Goal: Check status: Check status

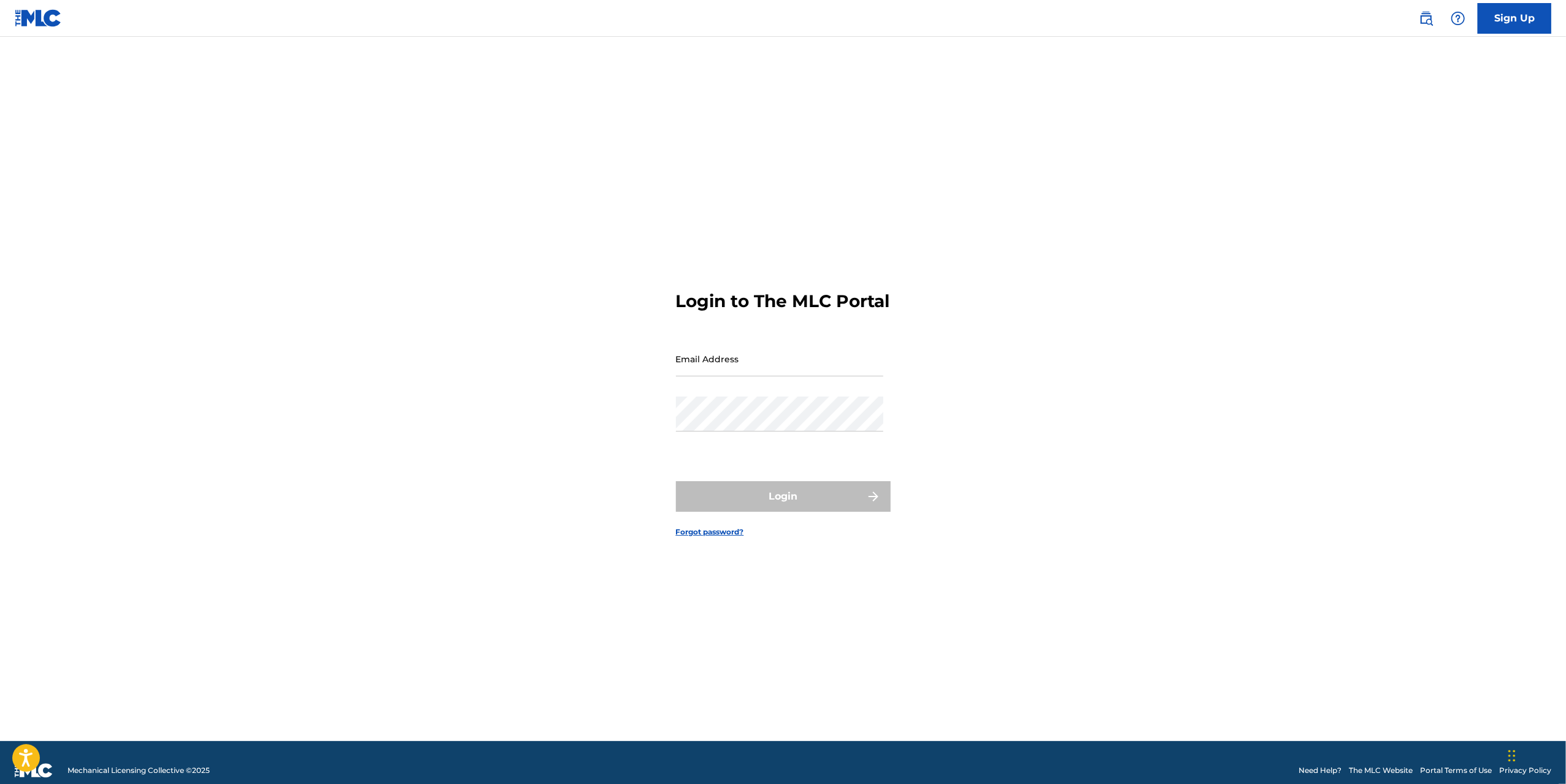
drag, startPoint x: 735, startPoint y: 368, endPoint x: 747, endPoint y: 381, distance: 17.7
click at [735, 368] on input "Email Address" at bounding box center [779, 359] width 207 height 35
type input "[EMAIL_ADDRESS][DOMAIN_NAME]"
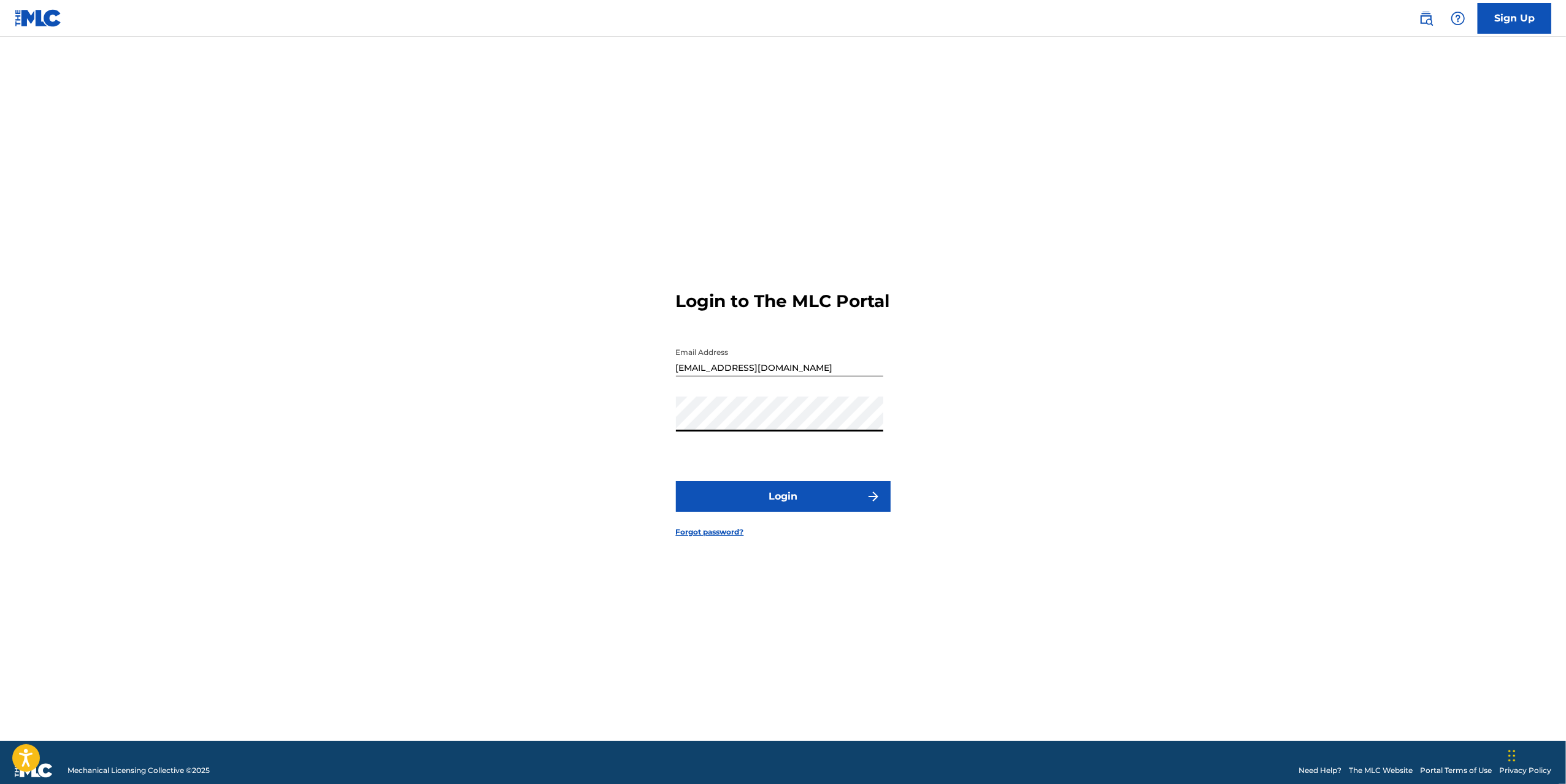
click at [780, 505] on button "Login" at bounding box center [783, 496] width 215 height 31
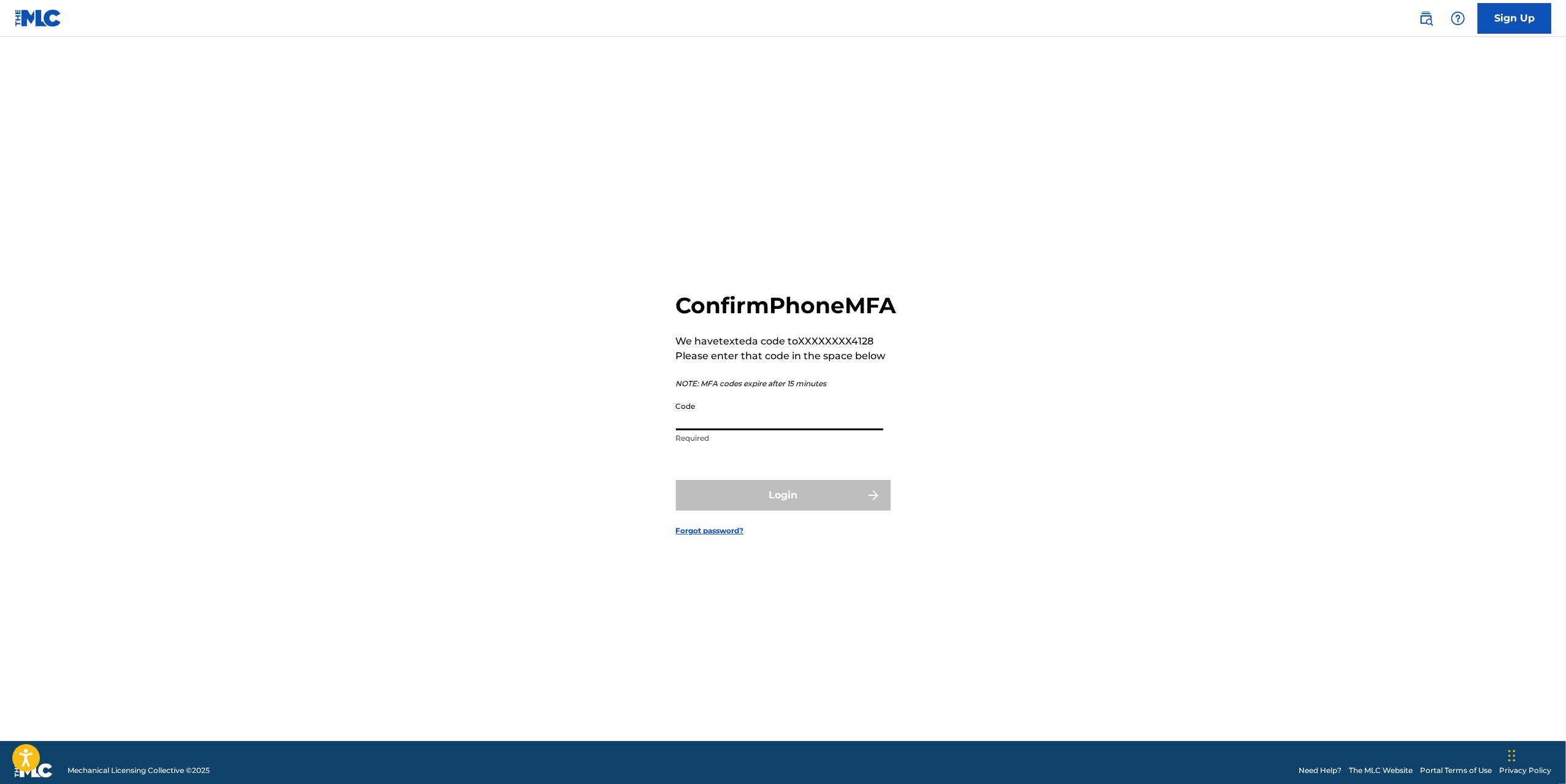
click at [741, 431] on input "Code" at bounding box center [779, 413] width 207 height 35
type input "508608"
click at [828, 526] on form "Confirm Phone MFA We have texted a code to XXXXXXXX4128 Please enter that code …" at bounding box center [783, 404] width 215 height 674
click at [827, 508] on button "Login" at bounding box center [783, 495] width 215 height 31
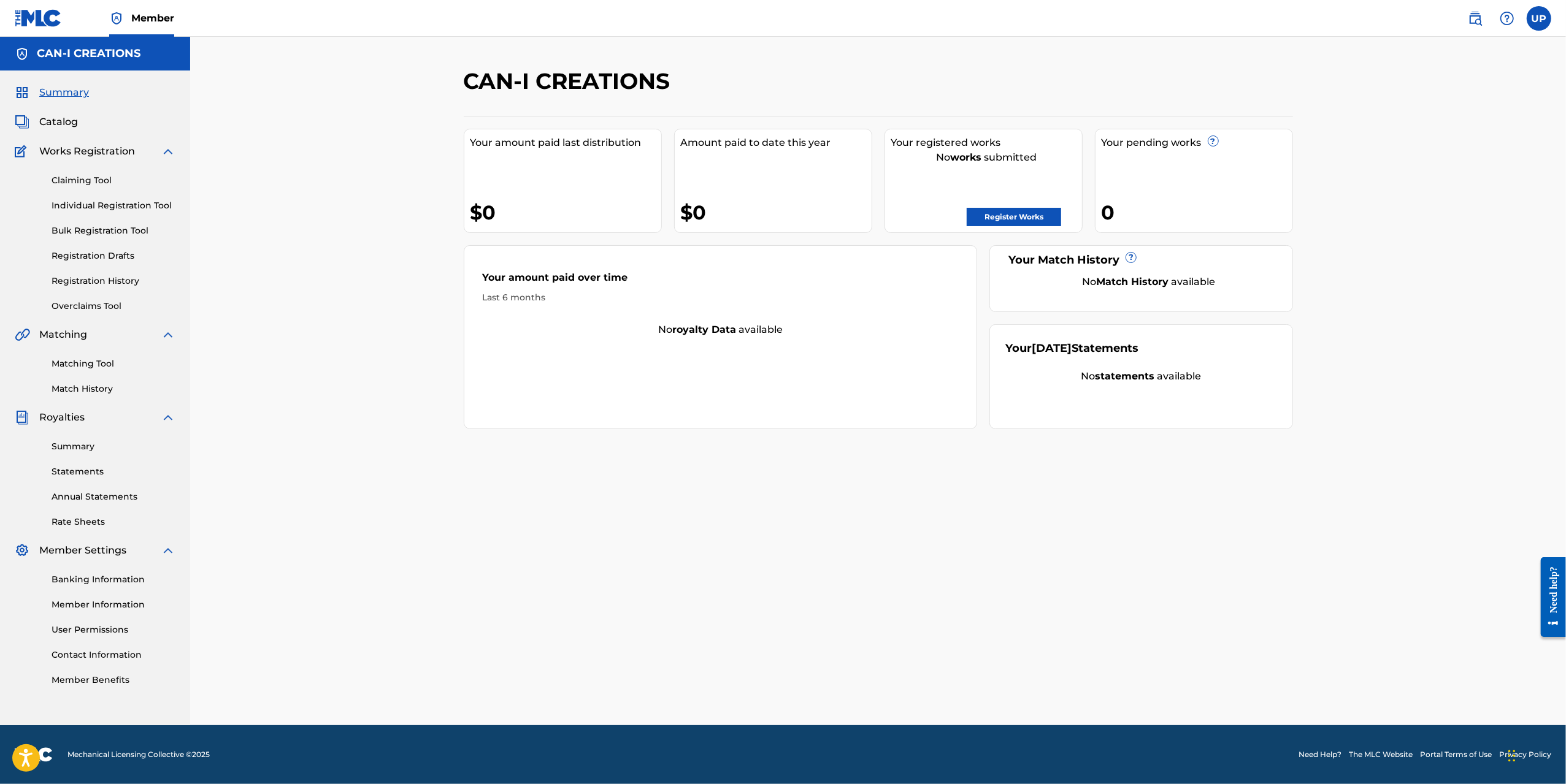
click at [127, 281] on link "Registration History" at bounding box center [113, 281] width 124 height 13
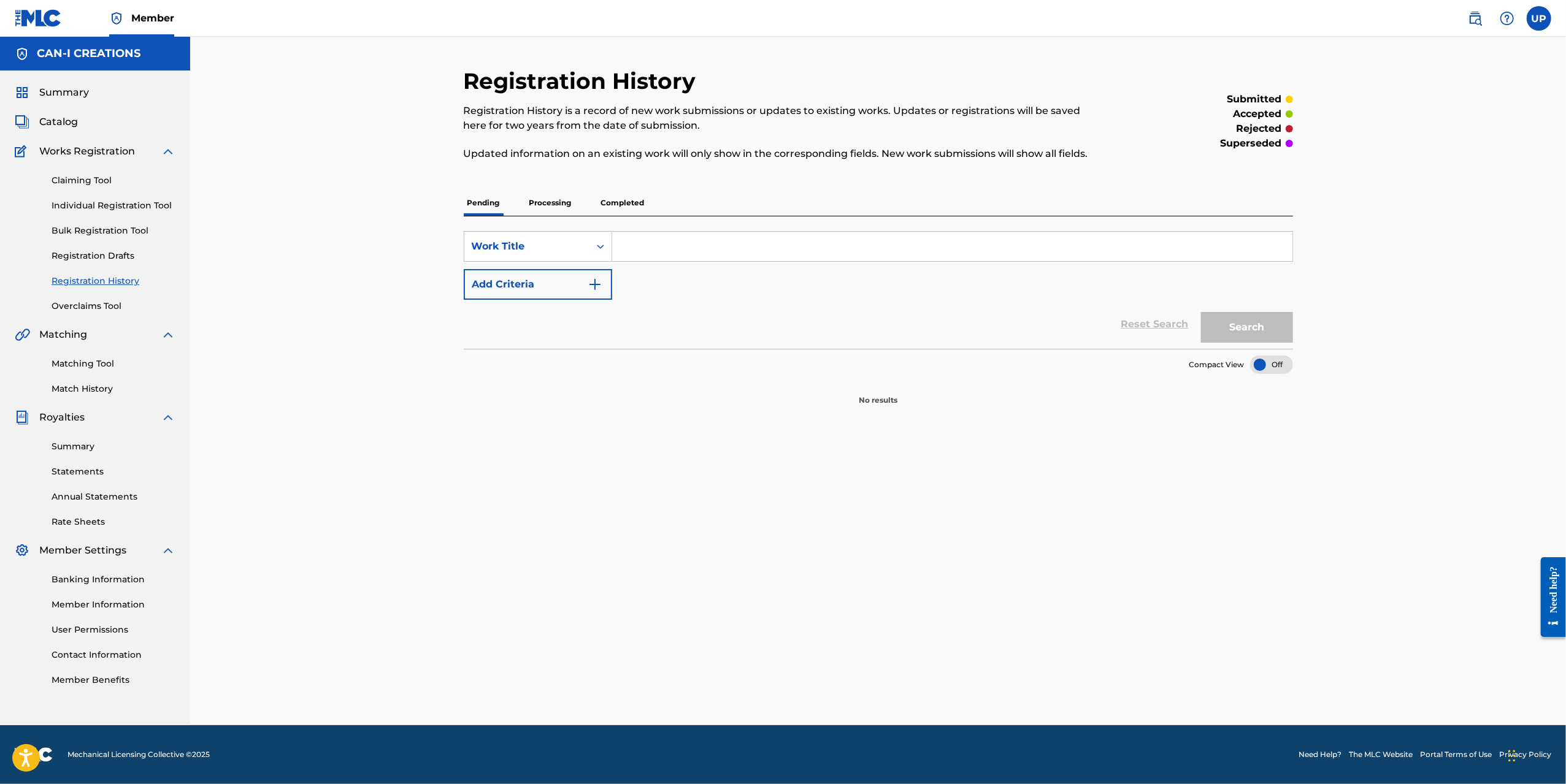
click at [105, 253] on link "Registration Drafts" at bounding box center [113, 255] width 124 height 13
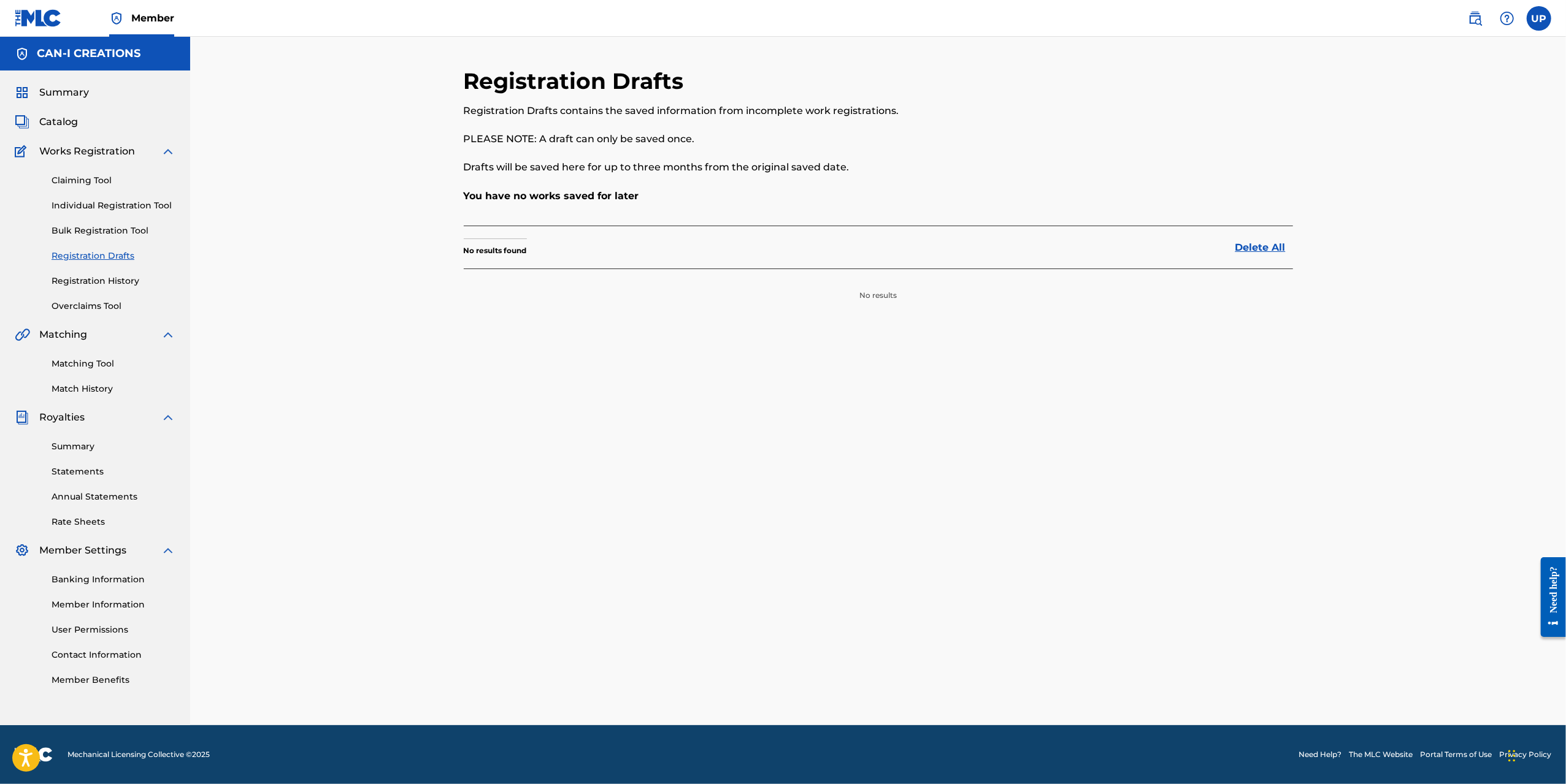
click at [110, 228] on link "Bulk Registration Tool" at bounding box center [113, 231] width 124 height 13
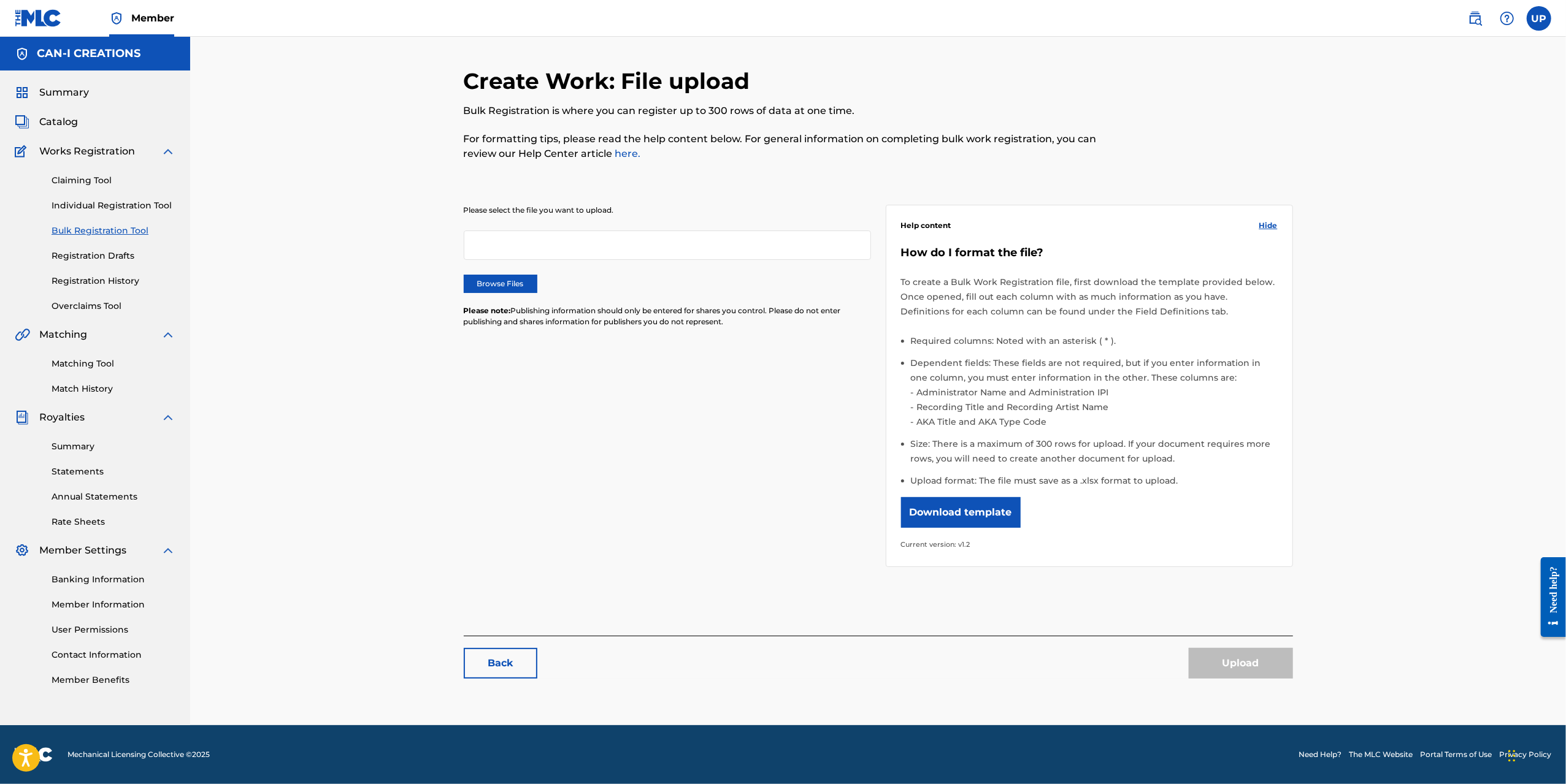
click at [117, 203] on link "Individual Registration Tool" at bounding box center [113, 205] width 124 height 13
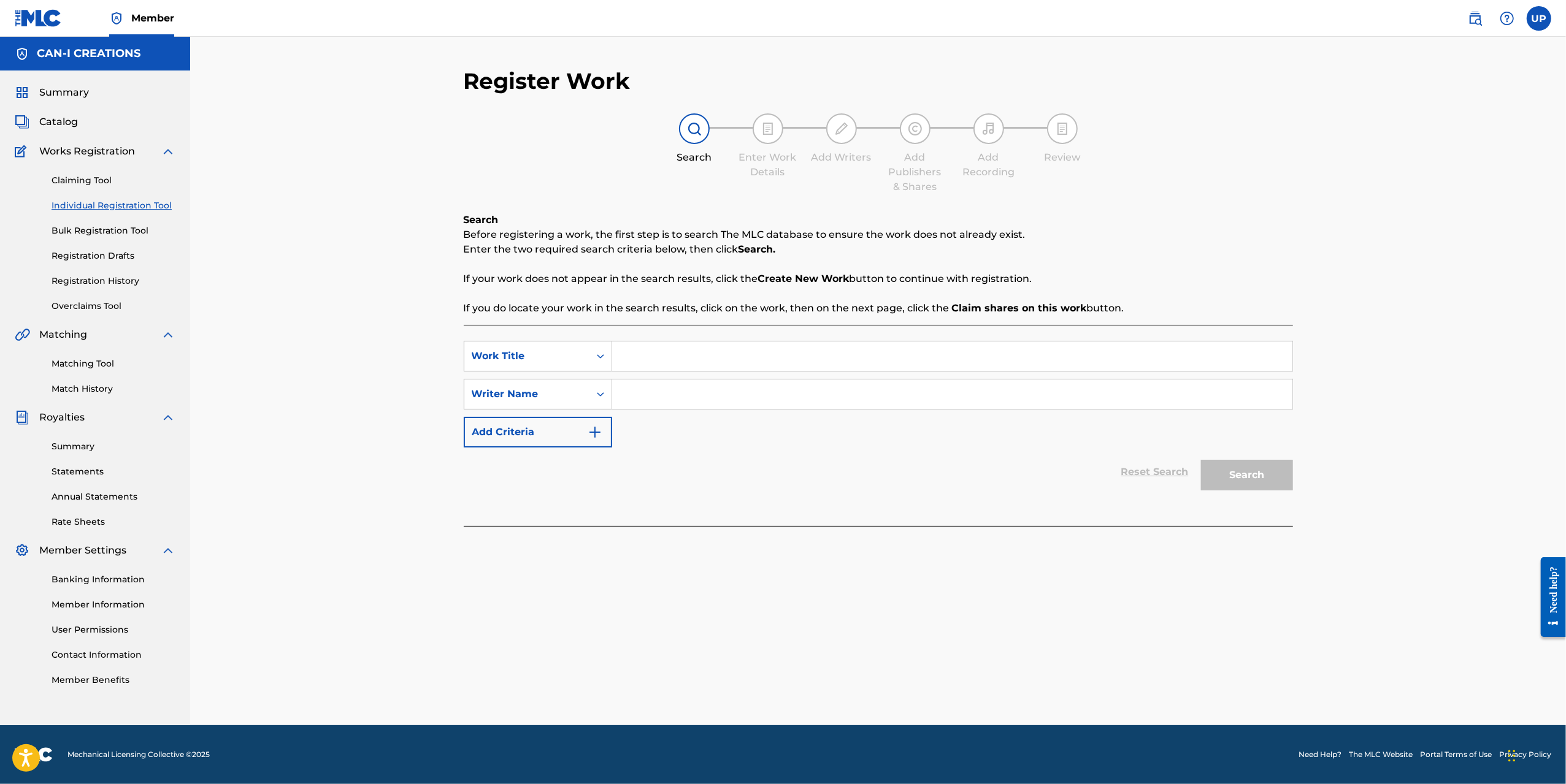
click at [87, 173] on div "Claiming Tool Individual Registration Tool Bulk Registration Tool Registration …" at bounding box center [95, 236] width 161 height 154
click at [76, 184] on link "Claiming Tool" at bounding box center [113, 180] width 124 height 13
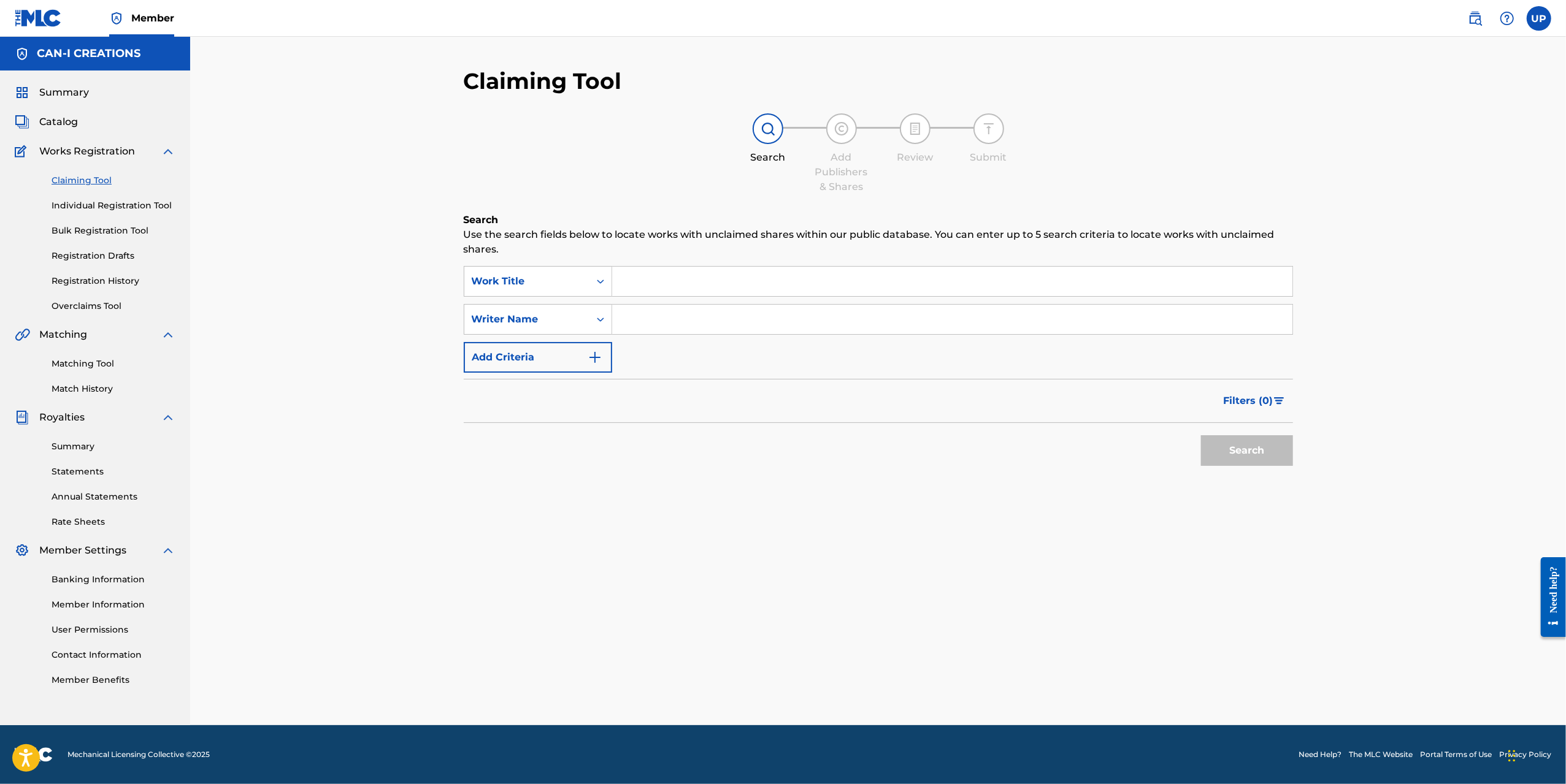
click at [100, 281] on link "Registration History" at bounding box center [113, 281] width 124 height 13
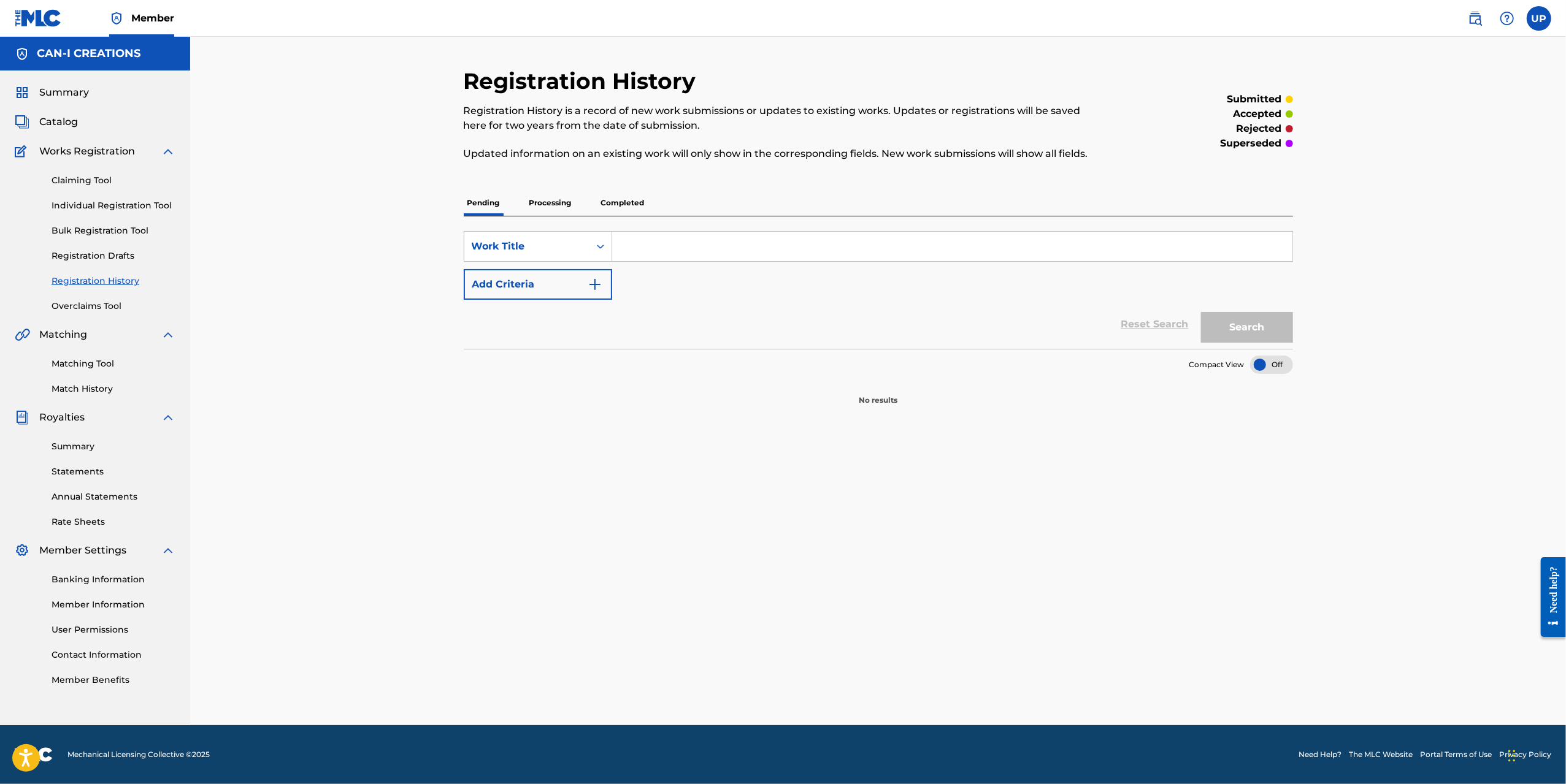
click at [553, 201] on p "Processing" at bounding box center [550, 203] width 49 height 25
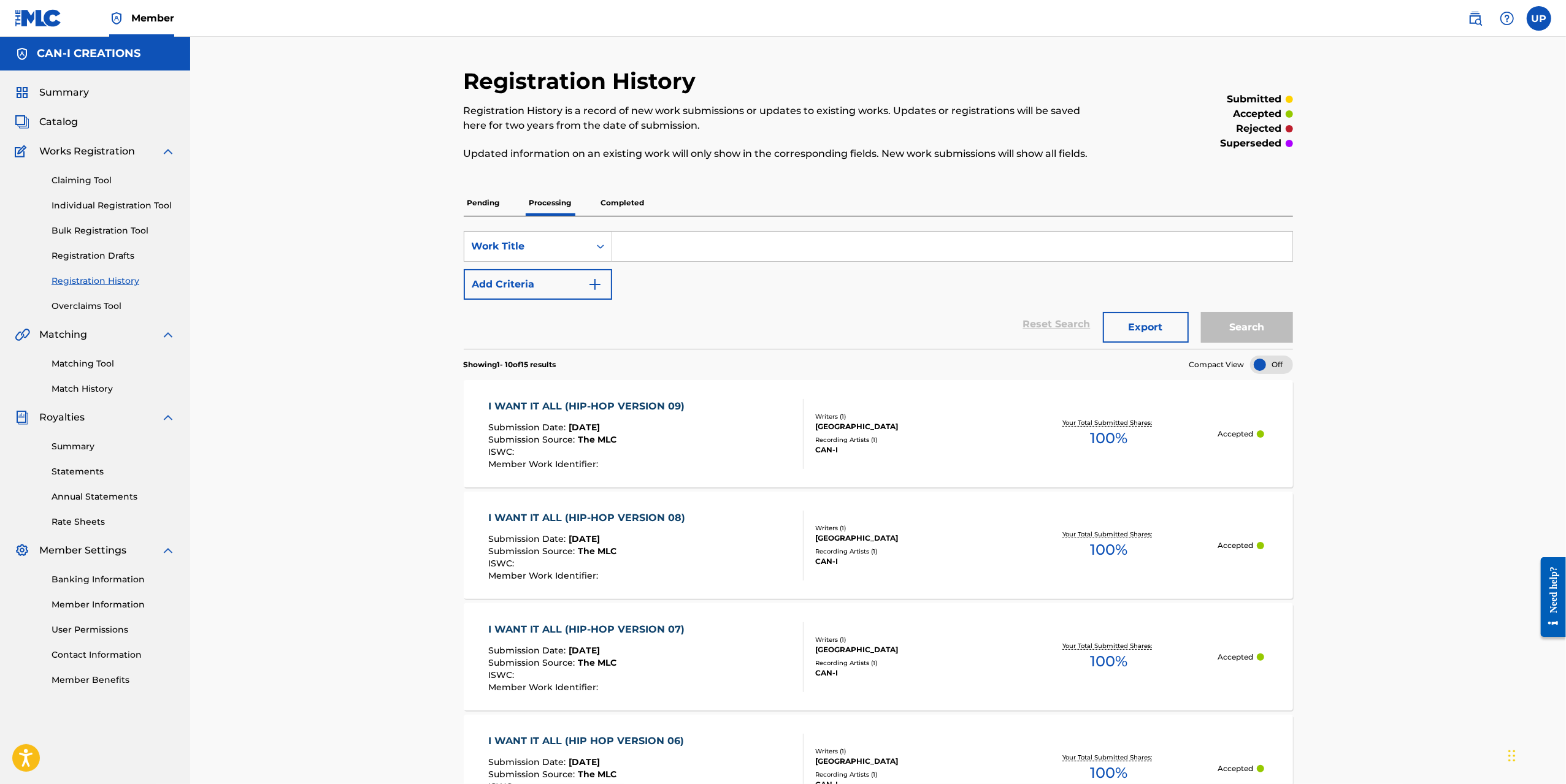
click at [596, 199] on div "Pending Processing Completed" at bounding box center [878, 203] width 829 height 25
click at [557, 201] on p "Processing" at bounding box center [550, 203] width 49 height 25
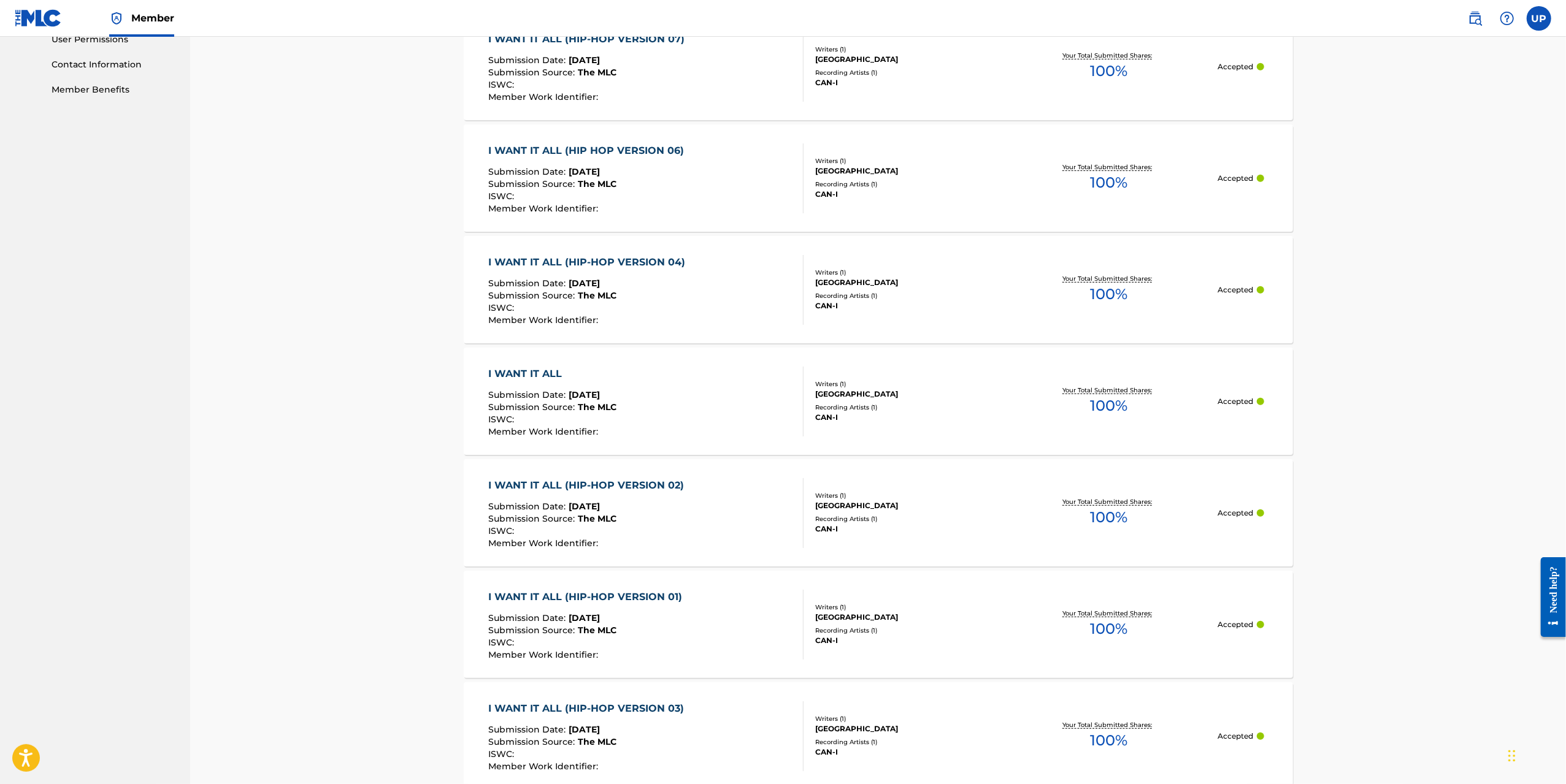
scroll to position [848, 0]
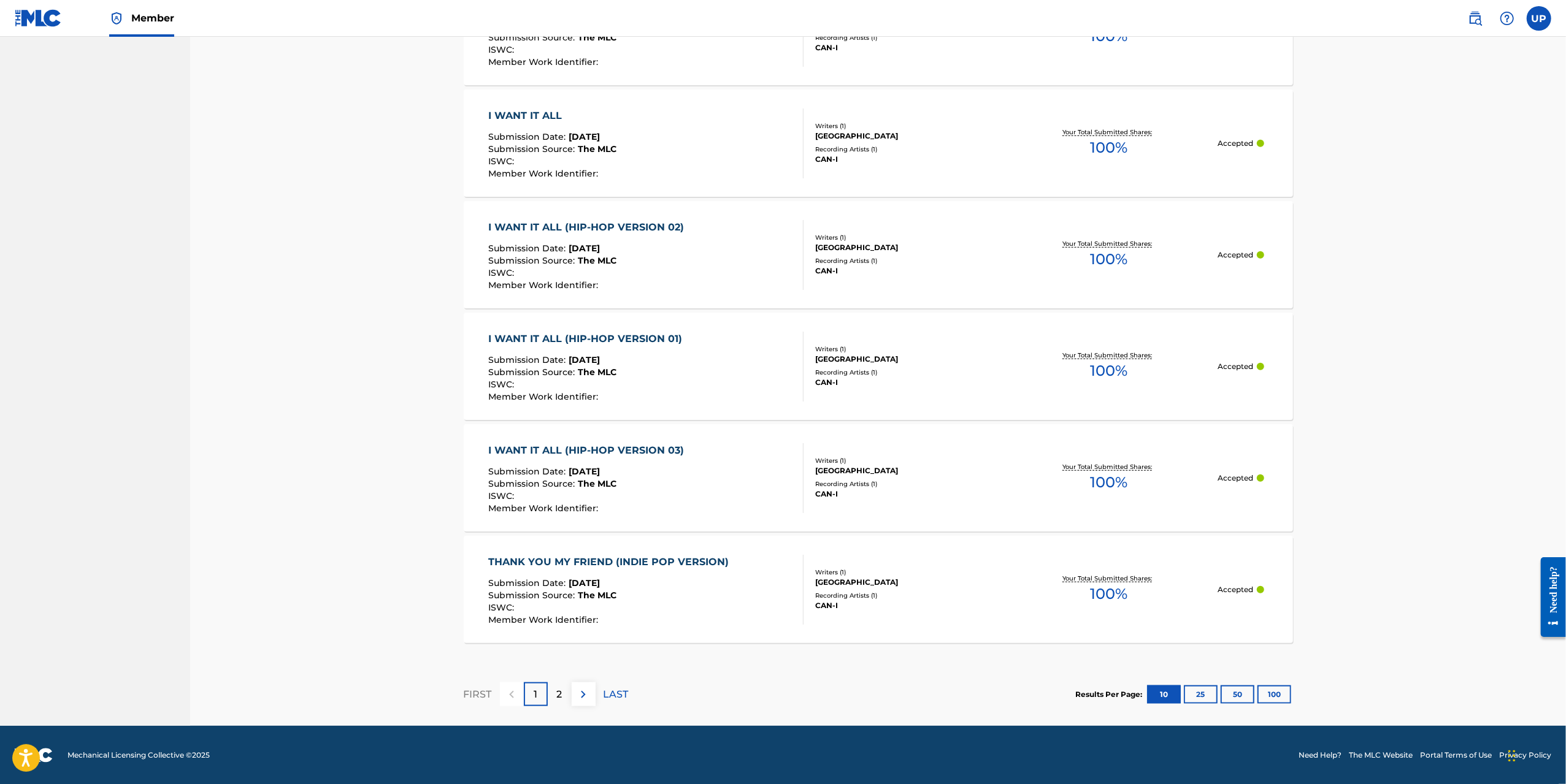
click at [551, 696] on div "2" at bounding box center [559, 694] width 24 height 24
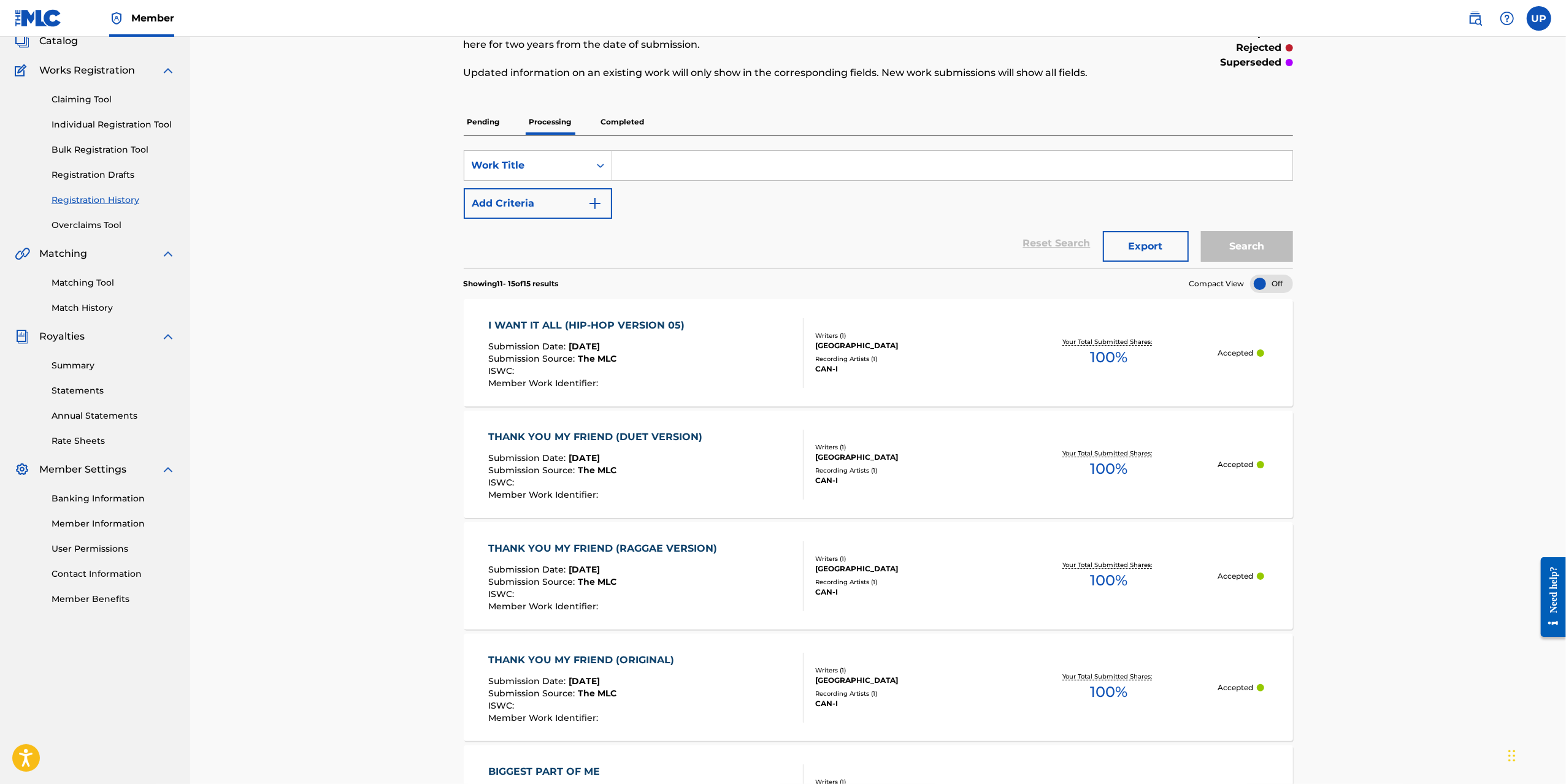
scroll to position [0, 0]
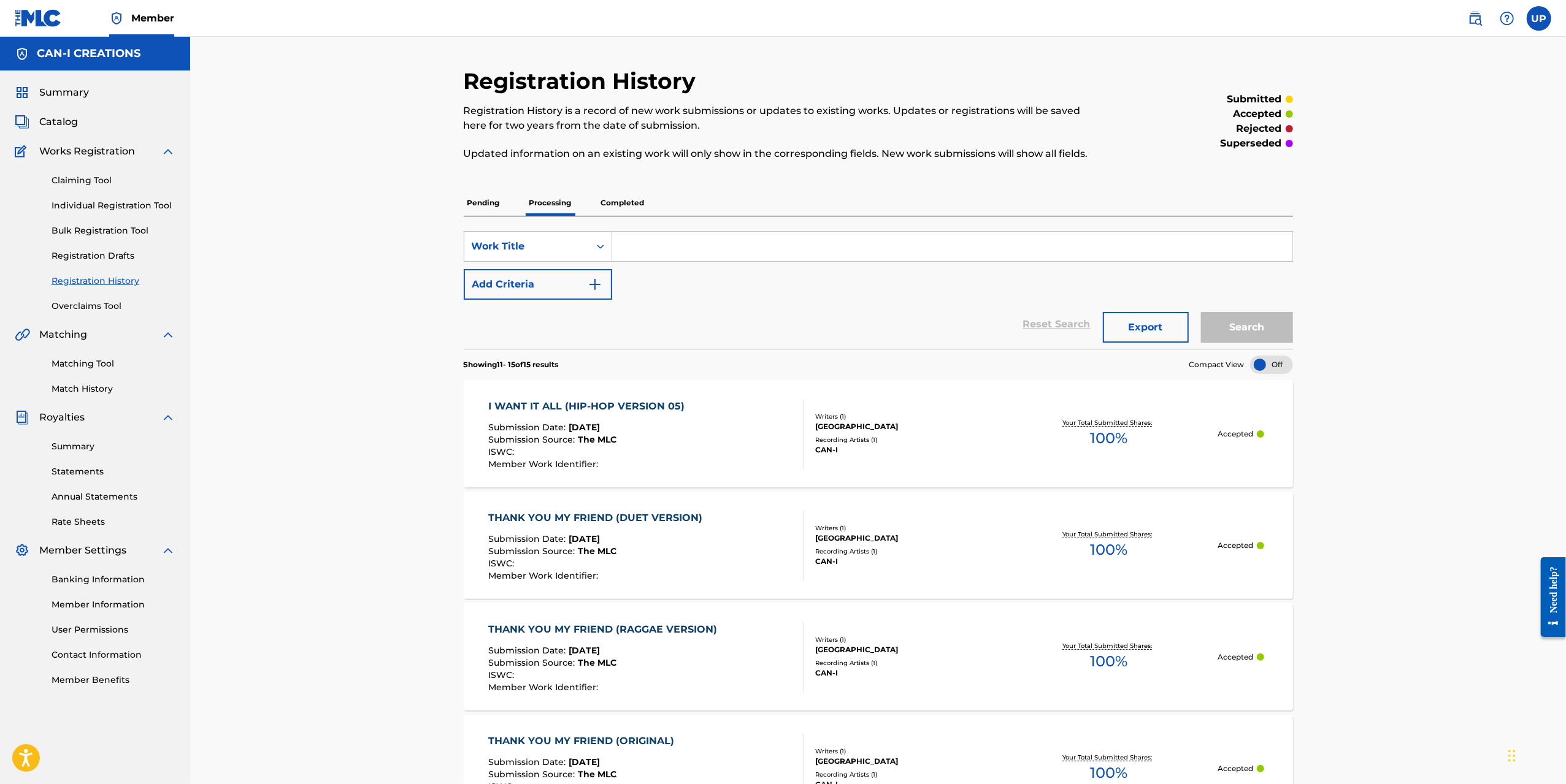
drag, startPoint x: 83, startPoint y: 147, endPoint x: 86, endPoint y: 165, distance: 18.2
click at [83, 149] on span "Works Registration" at bounding box center [87, 151] width 96 height 15
click at [86, 164] on div "Claiming Tool Individual Registration Tool Bulk Registration Tool Registration …" at bounding box center [95, 236] width 161 height 154
click at [61, 86] on span "Summary" at bounding box center [64, 93] width 49 height 15
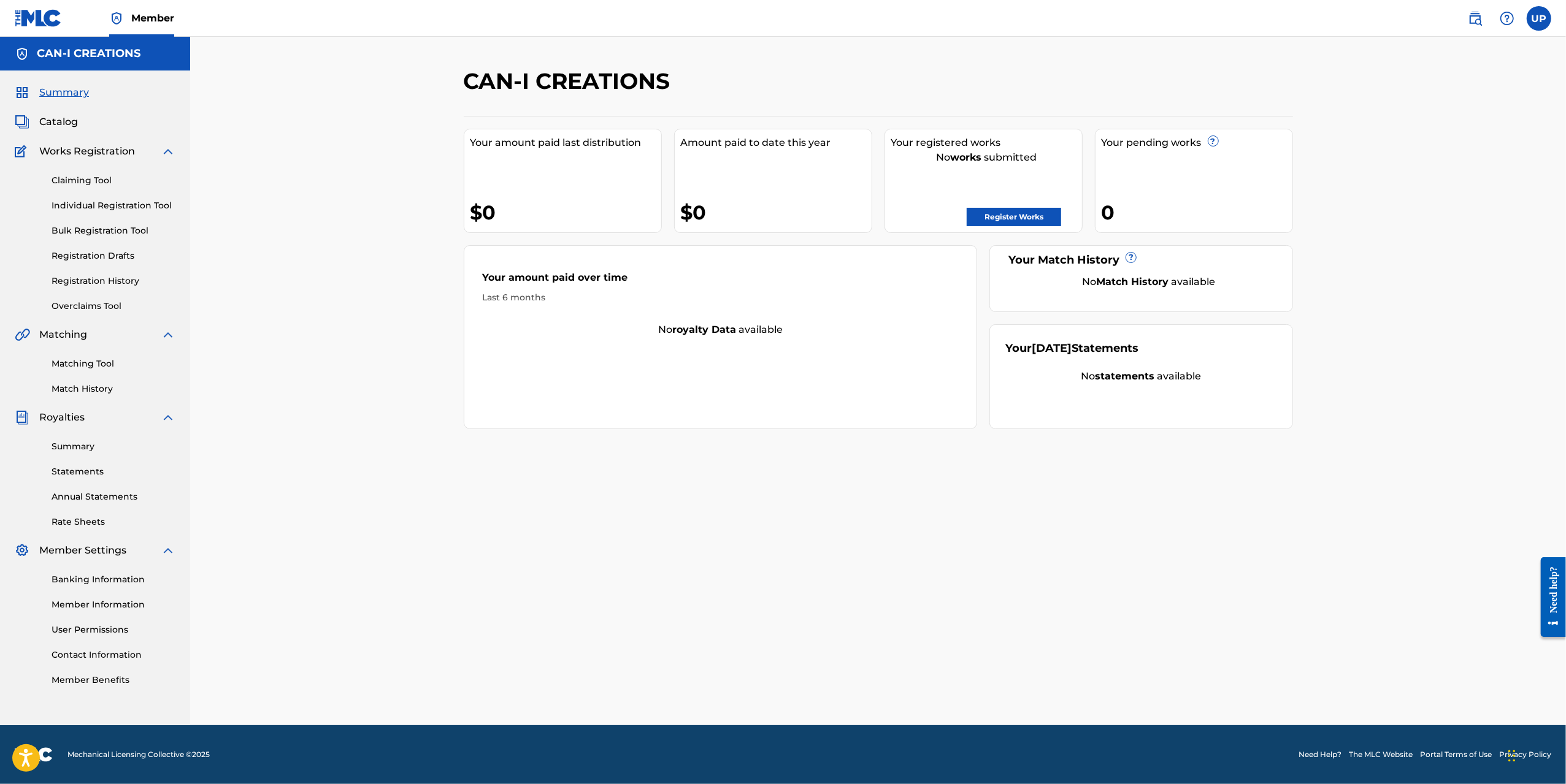
click at [974, 157] on strong "works" at bounding box center [965, 157] width 31 height 12
click at [1034, 164] on div "Your registered works No works submitted Register Works" at bounding box center [983, 180] width 198 height 104
click at [1174, 169] on div "Your pending works ? 0" at bounding box center [1194, 180] width 198 height 104
click at [1174, 172] on div "Your pending works ? 0" at bounding box center [1194, 180] width 198 height 104
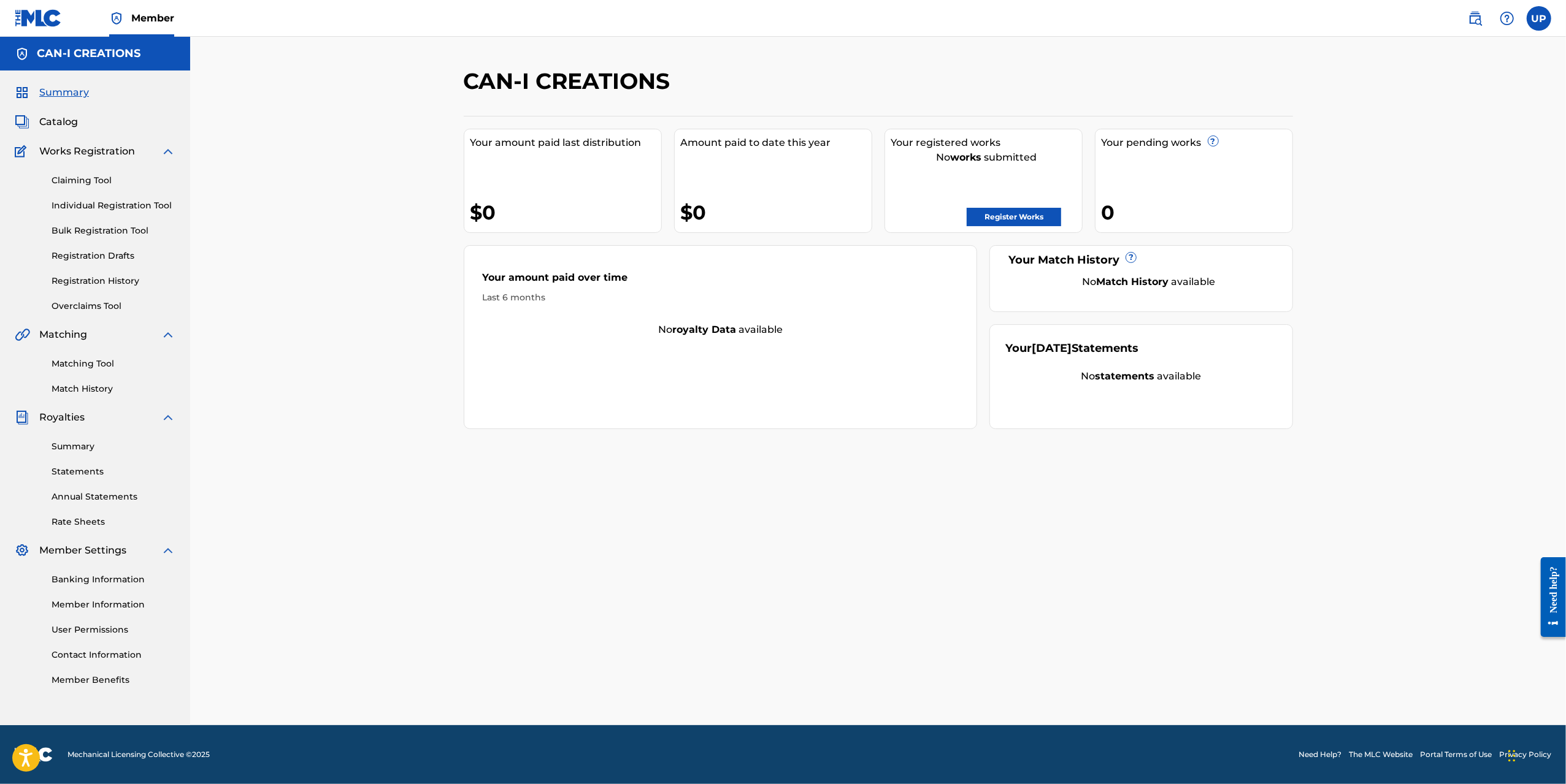
click at [1181, 277] on div "No Match History available" at bounding box center [1149, 282] width 256 height 15
click at [691, 307] on div "Your amount paid over time Last 6 months" at bounding box center [720, 288] width 513 height 70
click at [526, 301] on div "Last 6 months" at bounding box center [720, 297] width 476 height 13
click at [584, 290] on div "Your amount paid over time" at bounding box center [720, 281] width 476 height 21
click at [1041, 209] on link "Register Works" at bounding box center [1014, 217] width 94 height 19
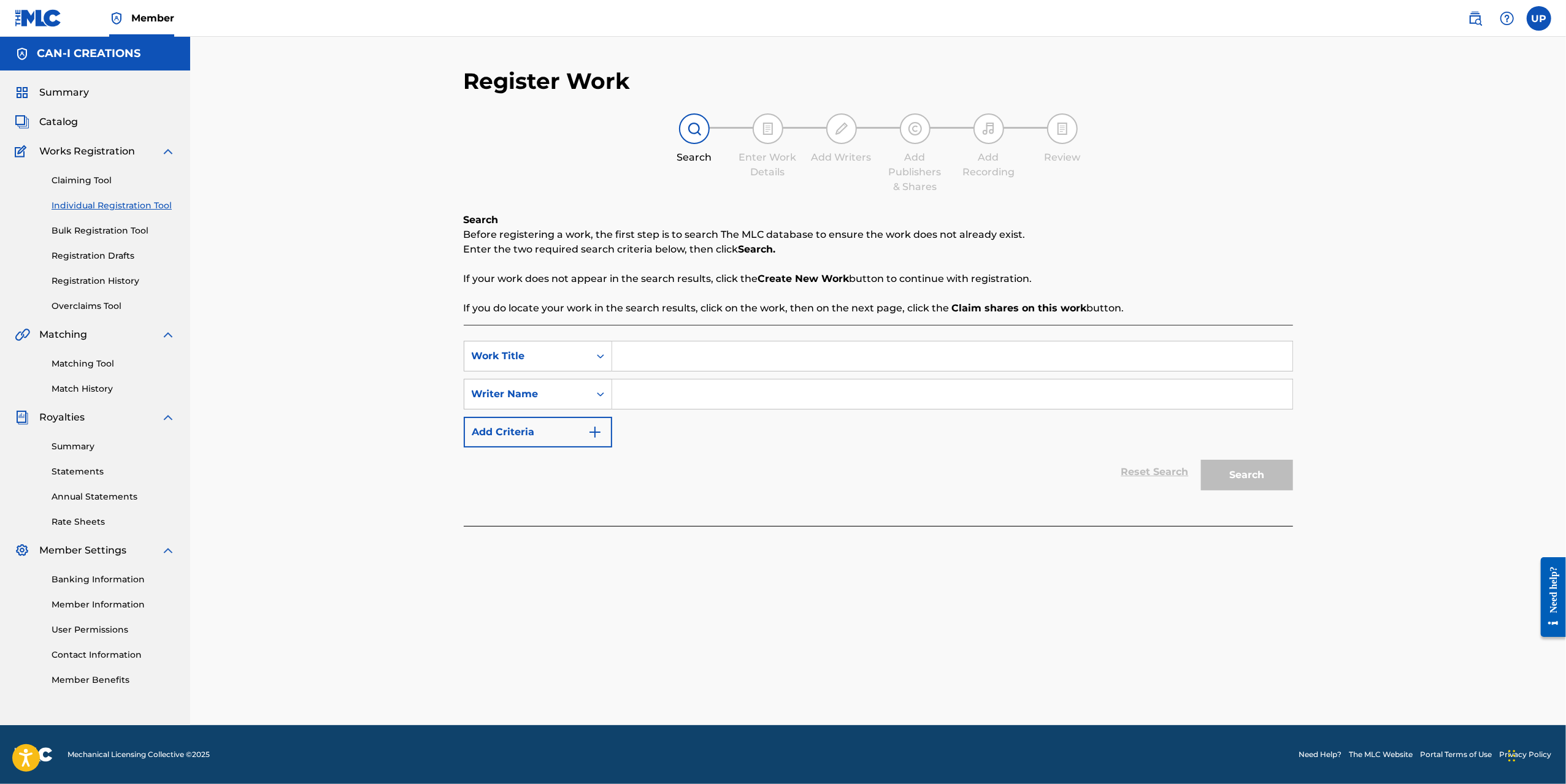
click at [700, 148] on div "Search" at bounding box center [694, 139] width 61 height 52
click at [777, 139] on div at bounding box center [768, 128] width 31 height 31
drag, startPoint x: 697, startPoint y: 186, endPoint x: 669, endPoint y: 216, distance: 41.0
click at [669, 216] on div "Register Work Search Enter Work Details Add Writers Add Publishers & Shares Add…" at bounding box center [878, 303] width 829 height 472
click at [105, 283] on link "Registration History" at bounding box center [113, 281] width 124 height 13
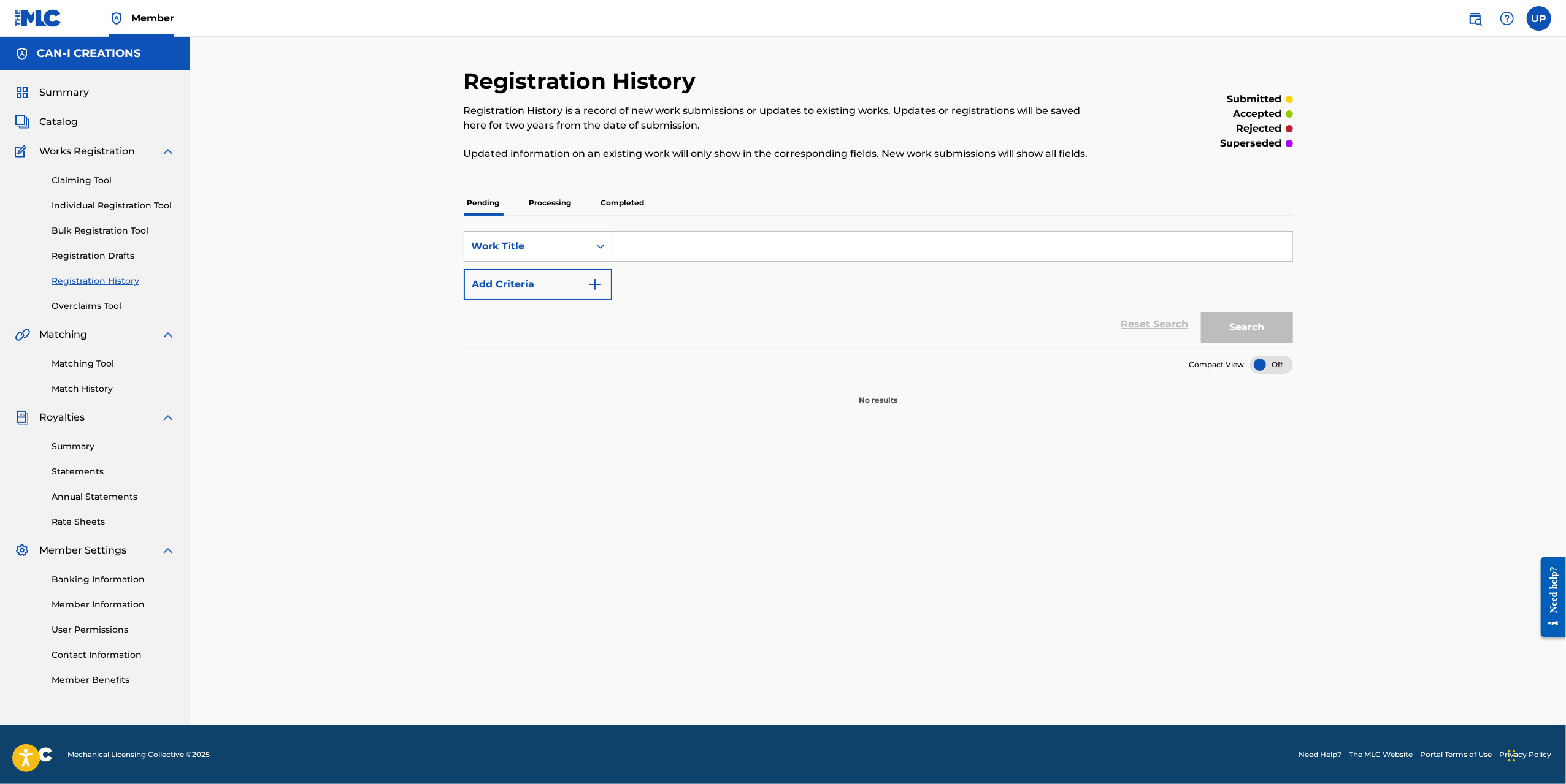
click at [560, 203] on p "Processing" at bounding box center [550, 203] width 49 height 25
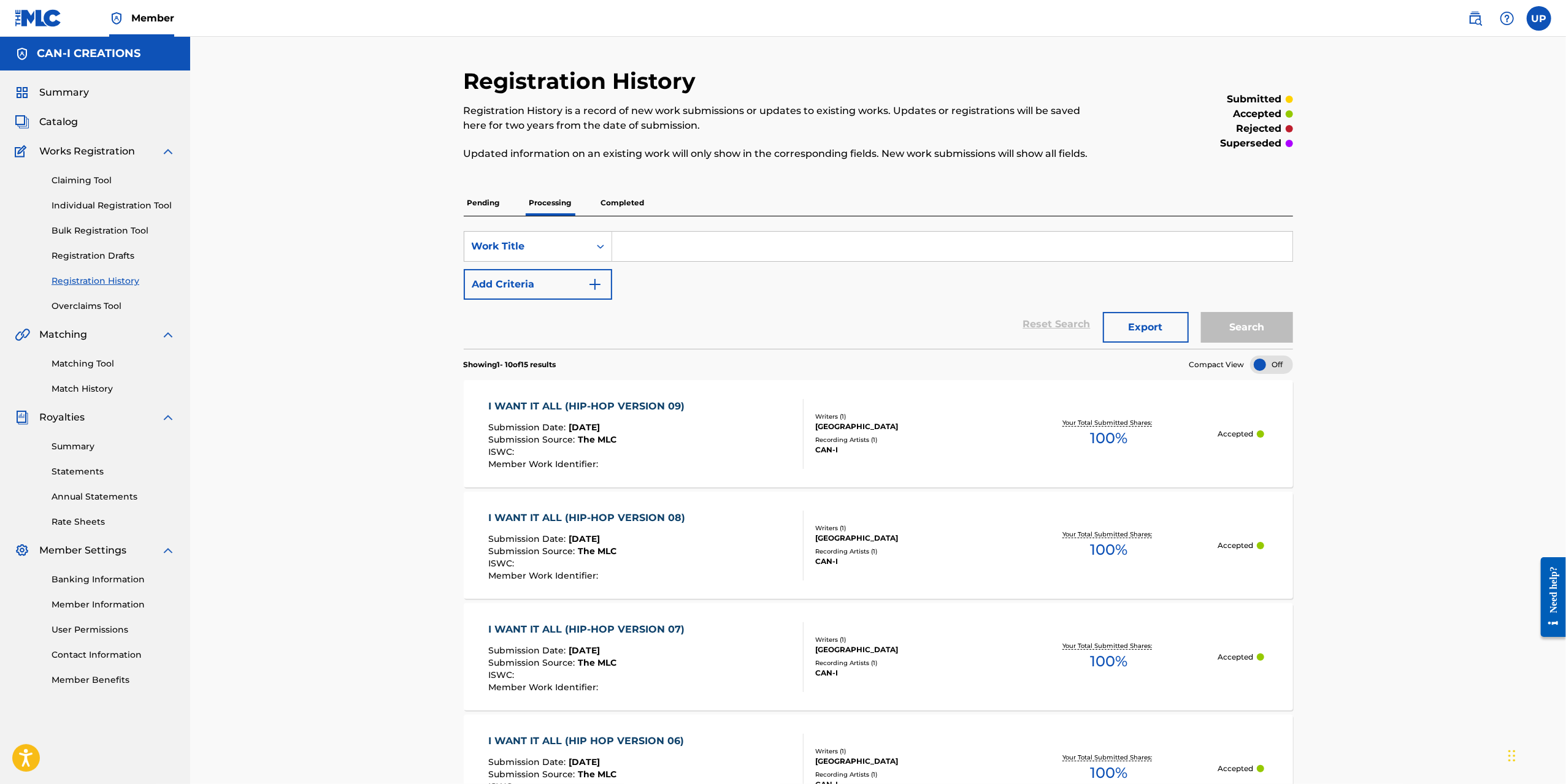
click at [637, 203] on p "Completed" at bounding box center [623, 203] width 51 height 25
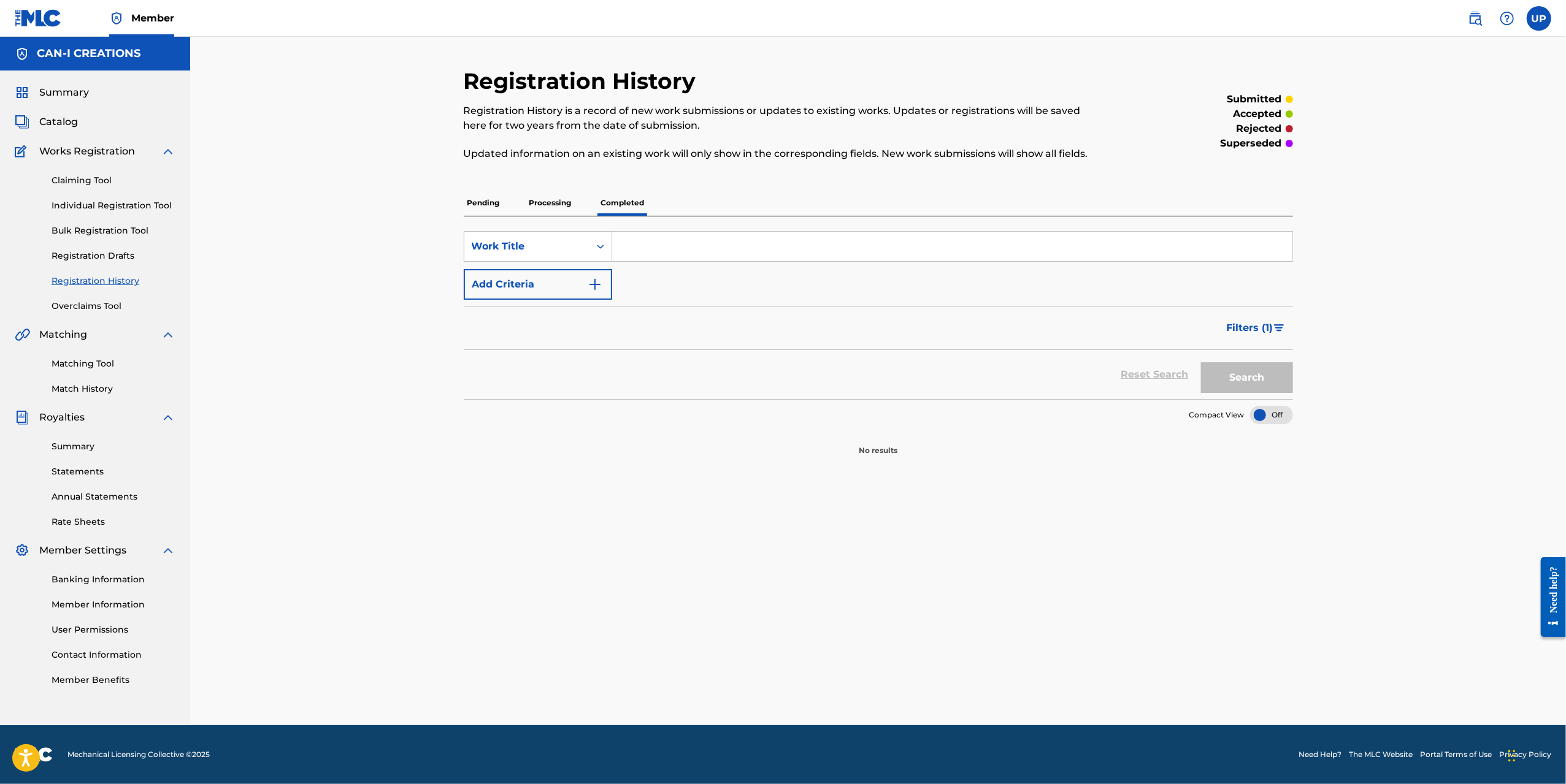
click at [574, 206] on p "Processing" at bounding box center [550, 203] width 49 height 25
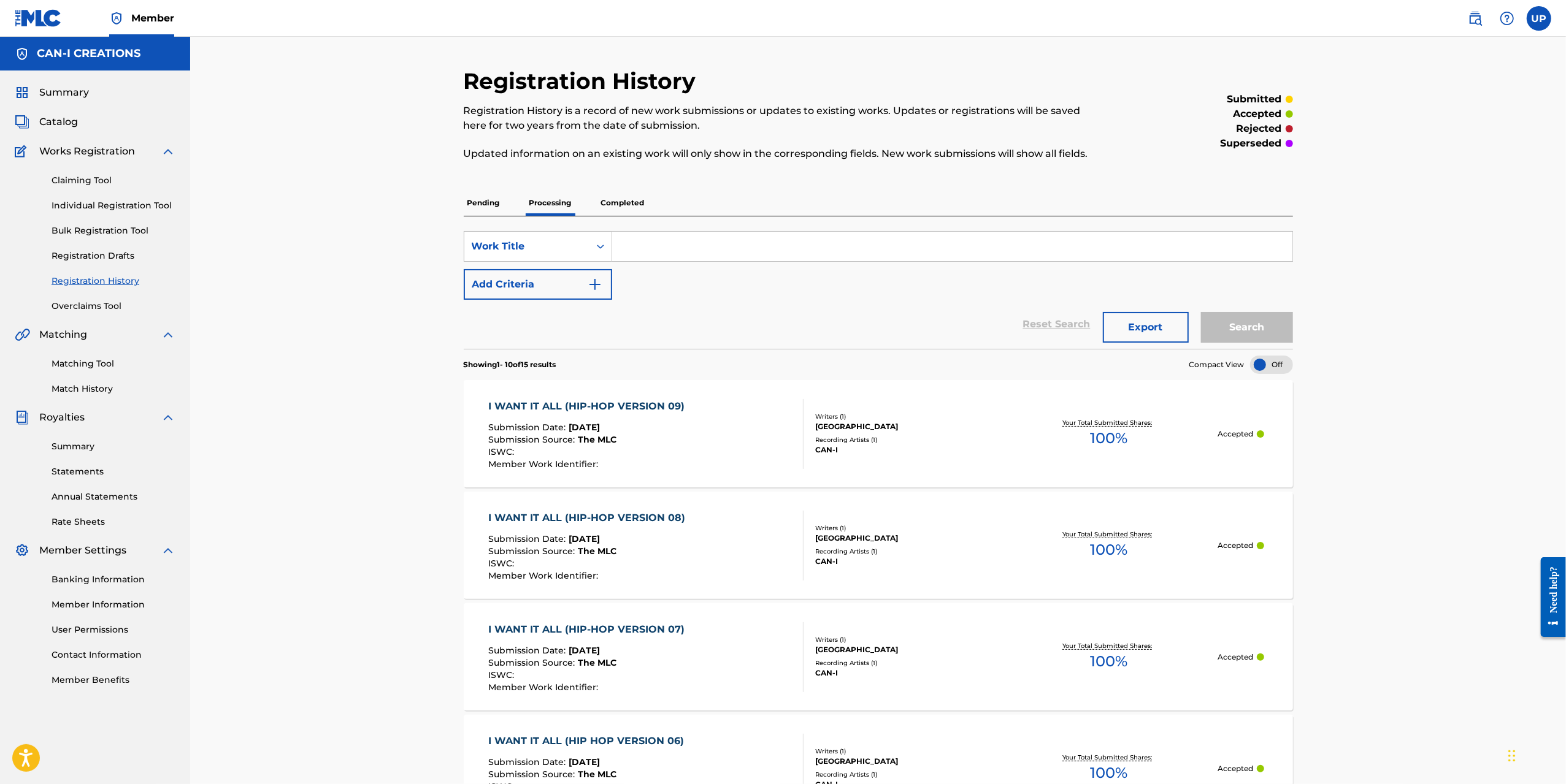
click at [613, 204] on p "Completed" at bounding box center [623, 203] width 51 height 25
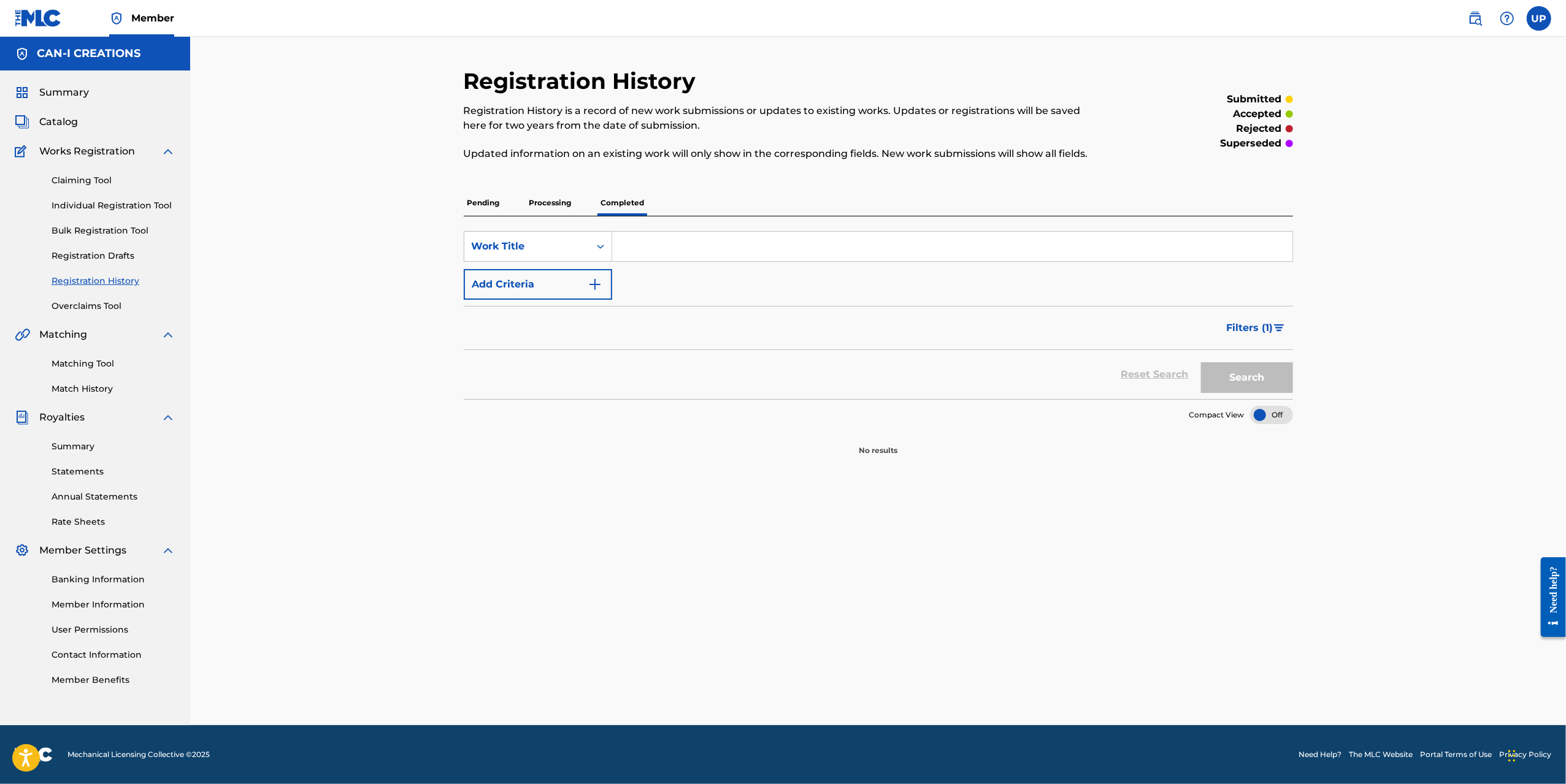
click at [1270, 323] on span "Filters ( 1 )" at bounding box center [1250, 328] width 46 height 15
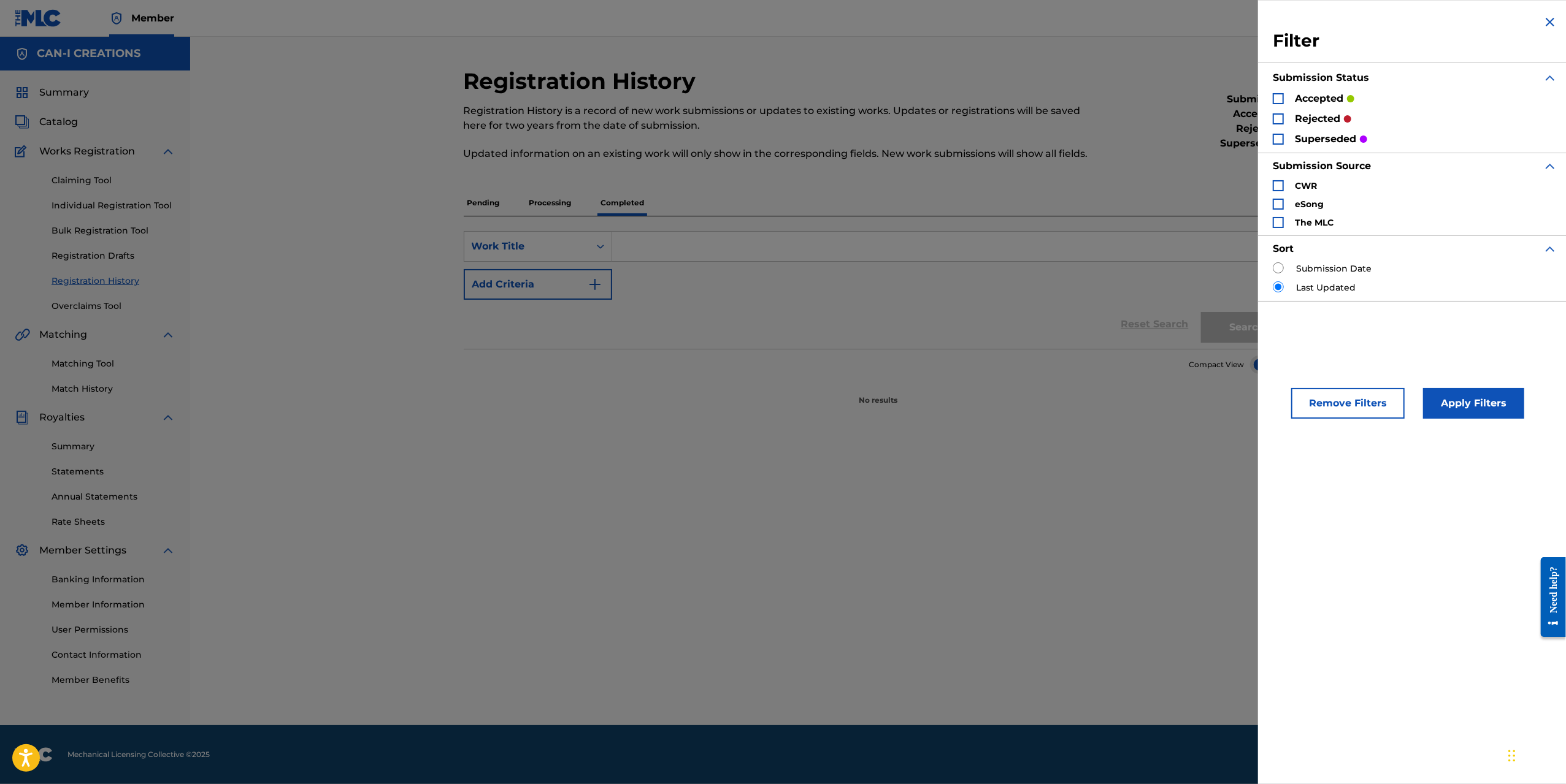
click at [1275, 97] on div "Search Form" at bounding box center [1278, 98] width 11 height 11
click at [1461, 399] on button "Apply Filters" at bounding box center [1473, 403] width 101 height 31
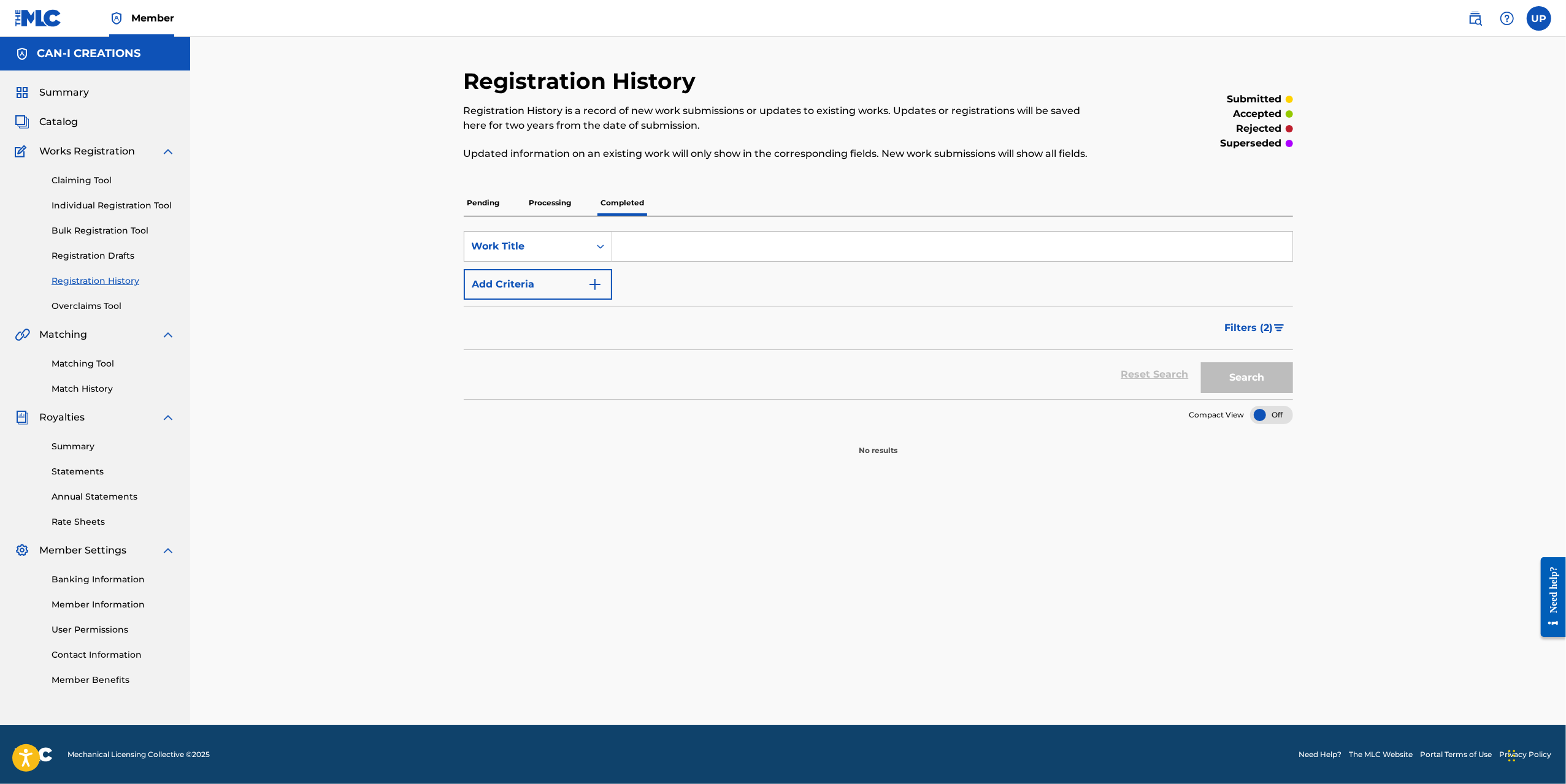
click at [536, 197] on p "Processing" at bounding box center [550, 203] width 49 height 25
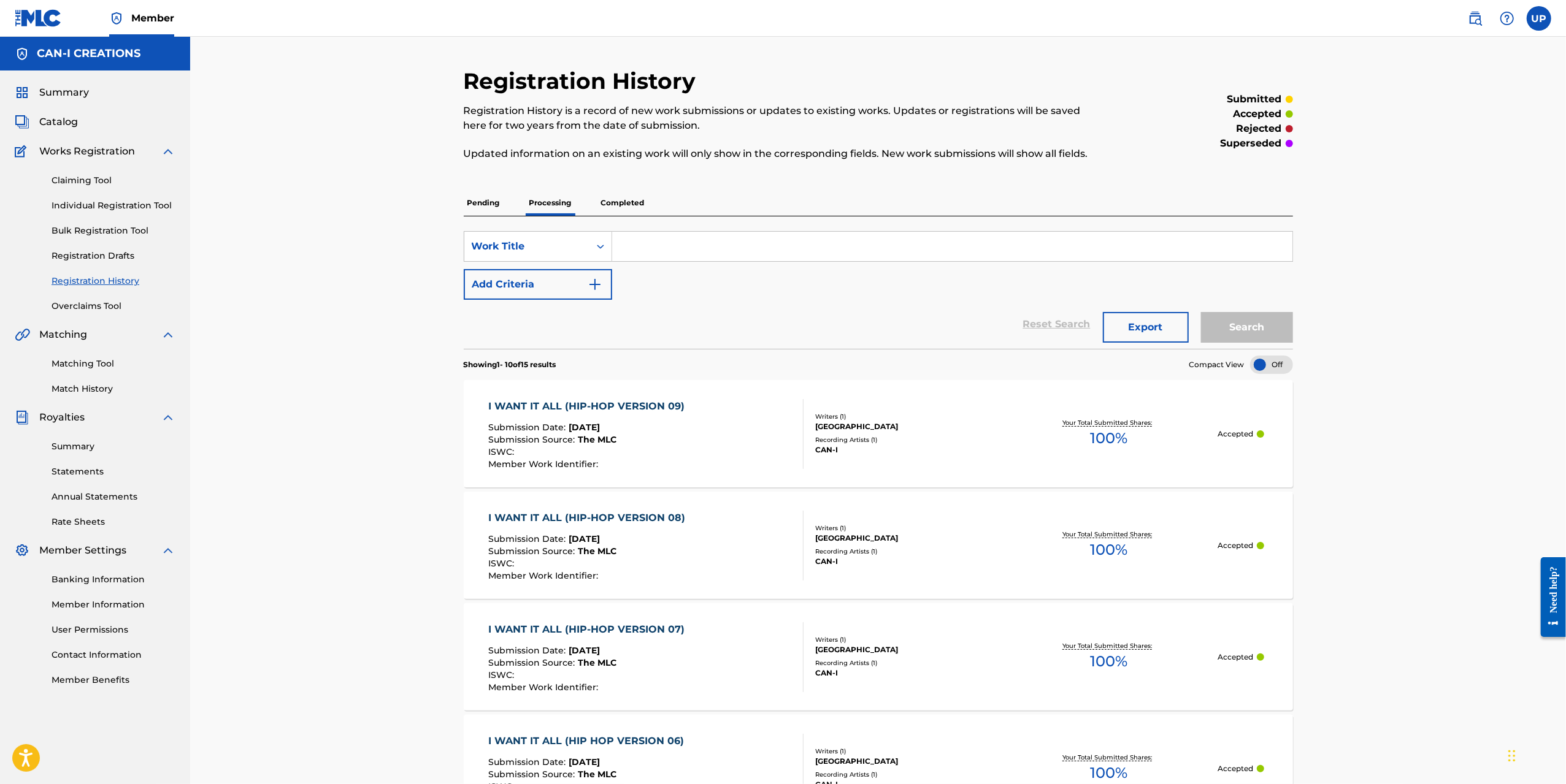
click at [66, 118] on span "Catalog" at bounding box center [58, 122] width 39 height 15
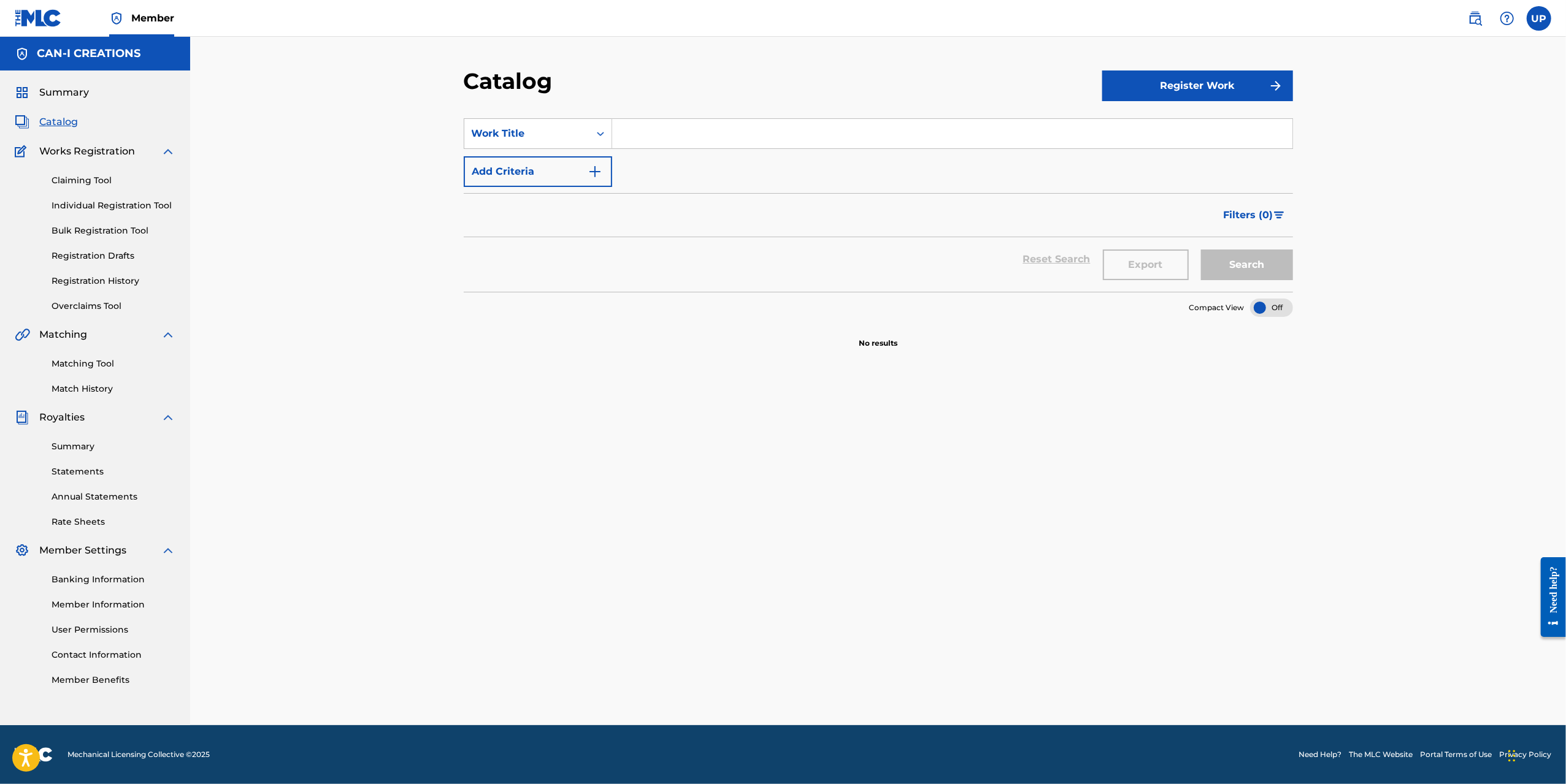
click at [97, 283] on link "Registration History" at bounding box center [113, 281] width 124 height 13
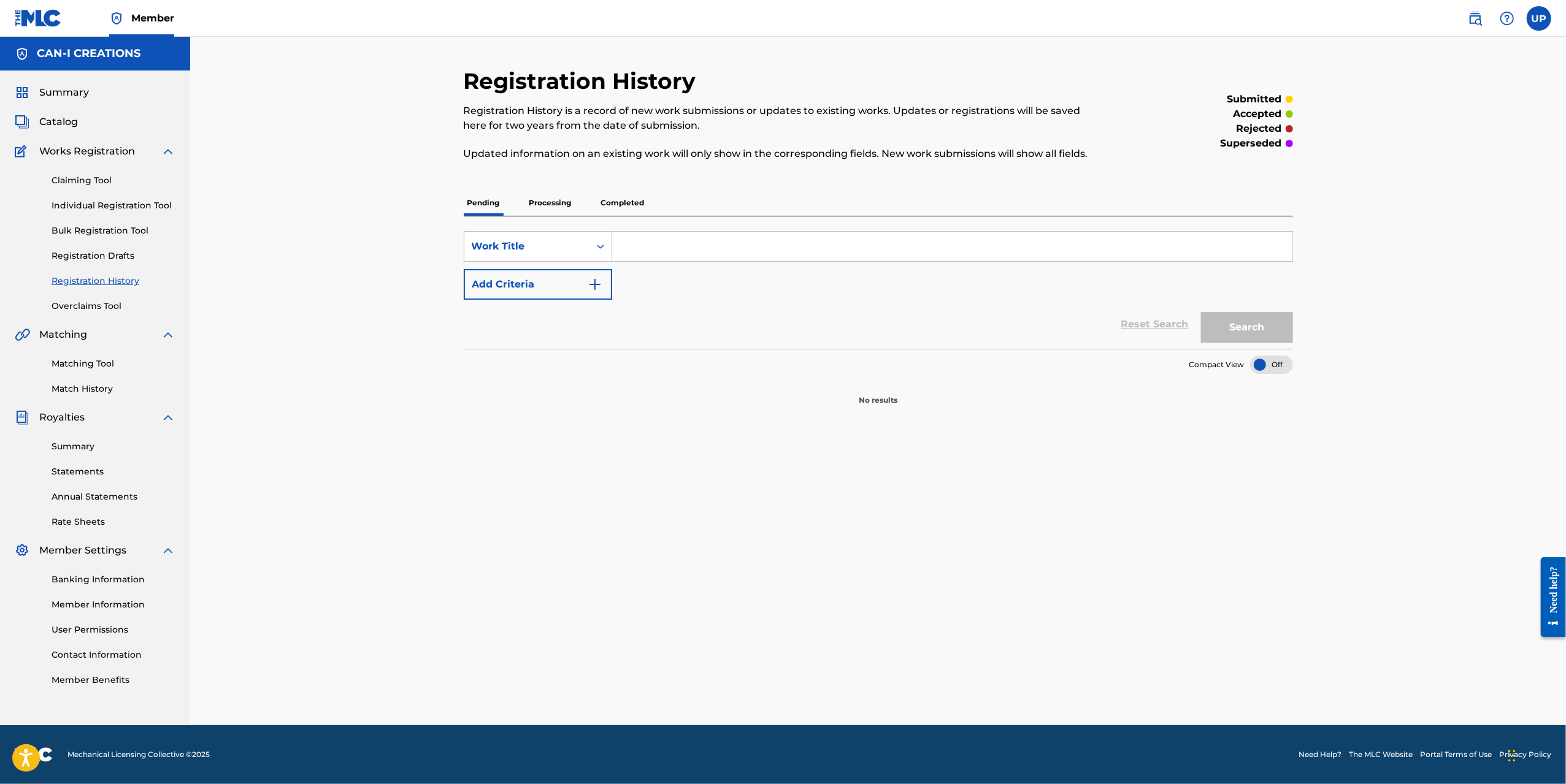
click at [567, 201] on p "Processing" at bounding box center [550, 203] width 49 height 25
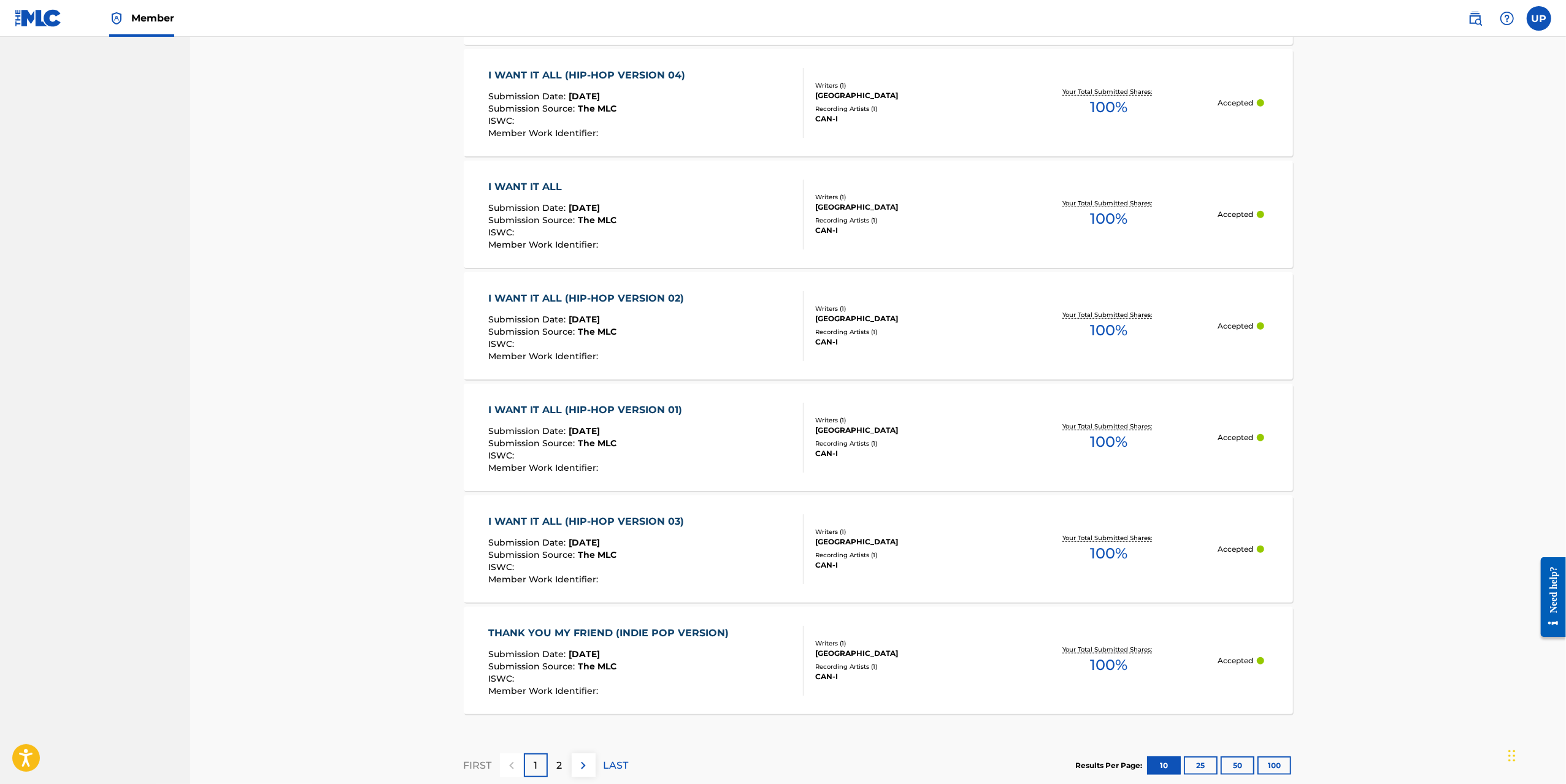
scroll to position [848, 0]
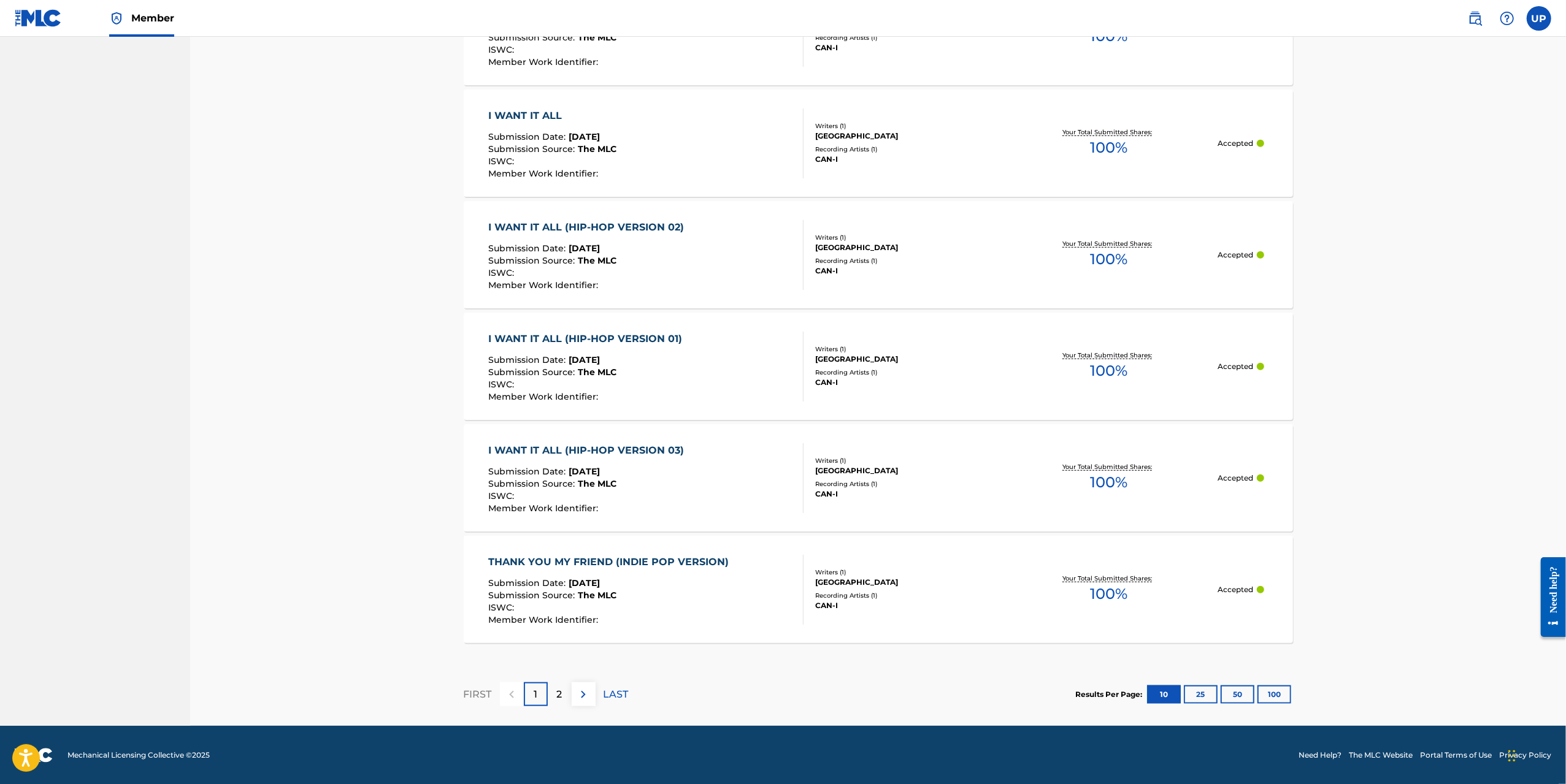
click at [565, 692] on div "2" at bounding box center [559, 694] width 24 height 24
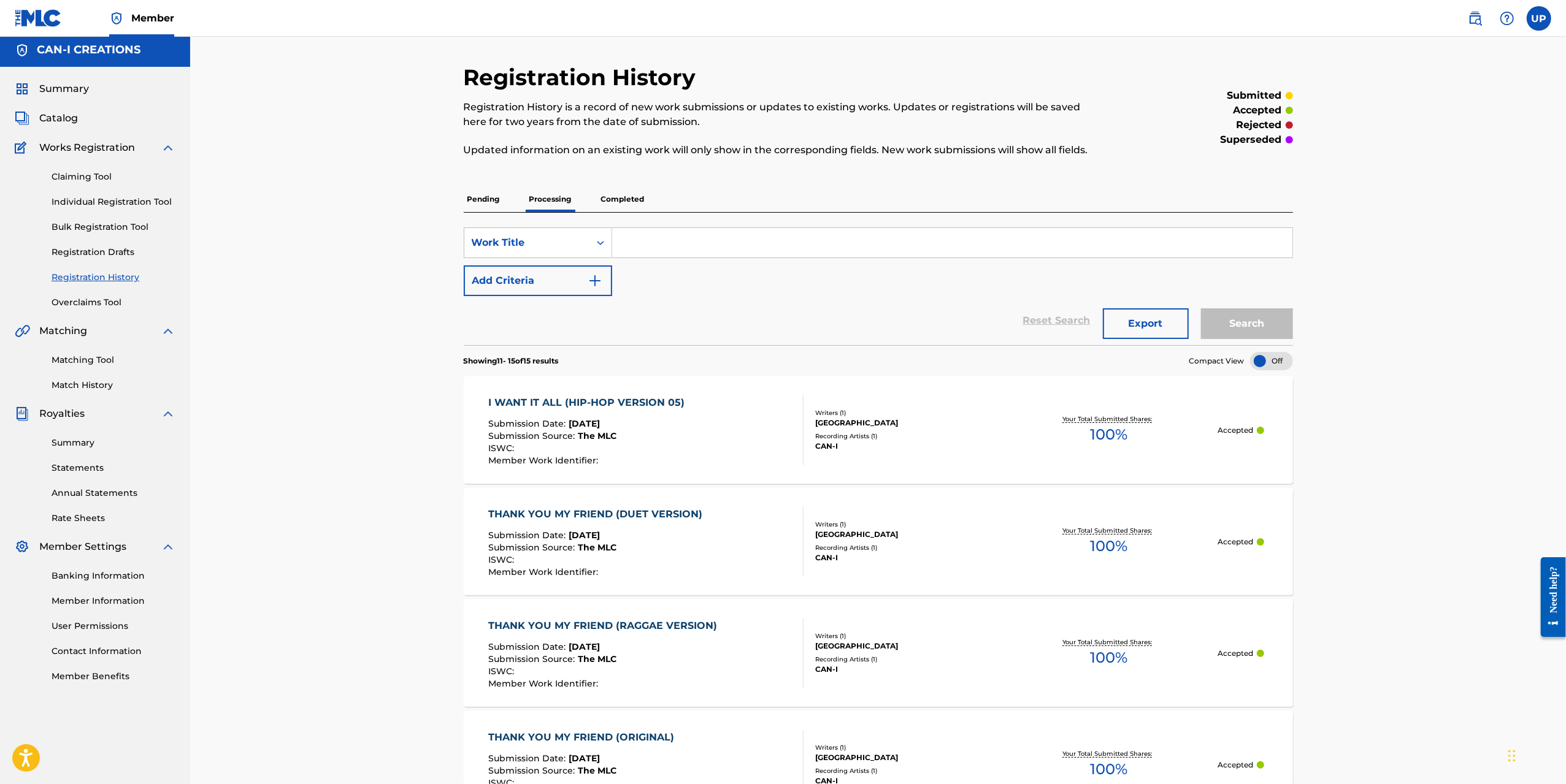
scroll to position [0, 0]
